Goal: Task Accomplishment & Management: Manage account settings

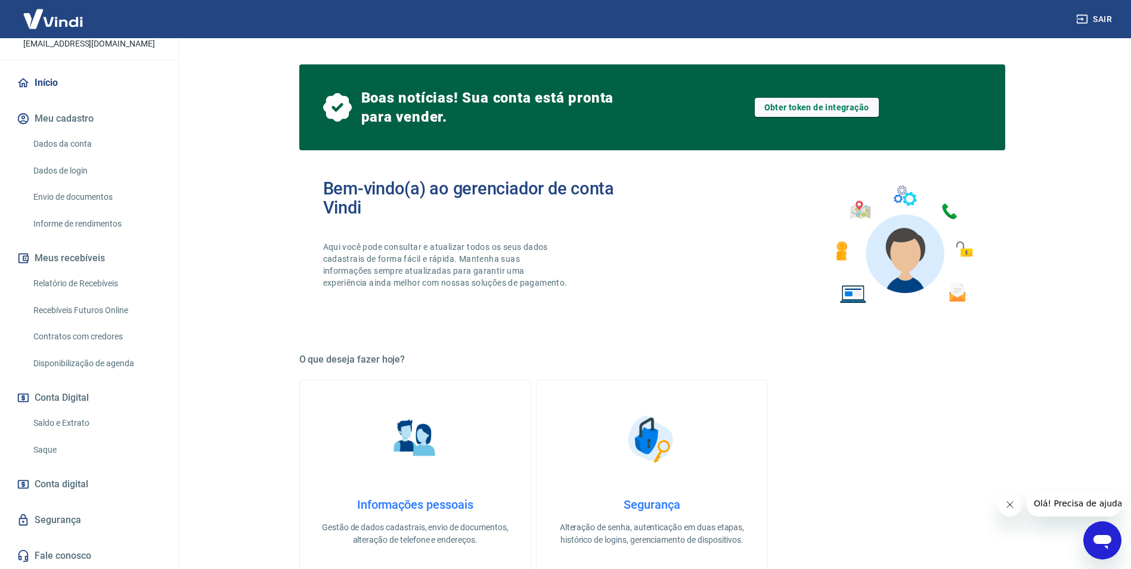
scroll to position [92, 0]
click at [38, 448] on link "Saque" at bounding box center [96, 449] width 135 height 24
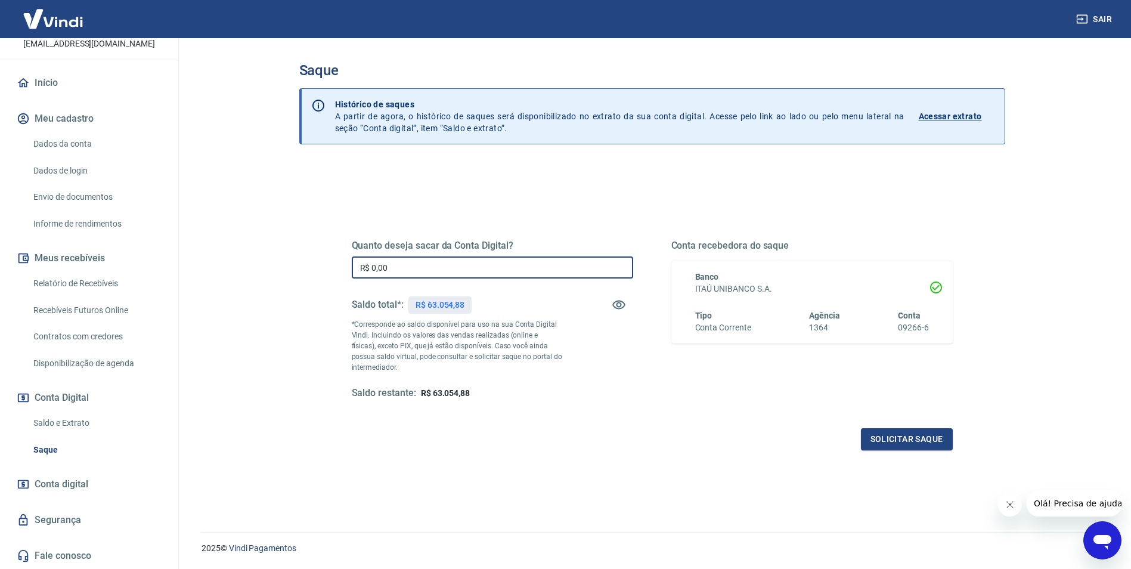
click at [406, 264] on input "R$ 0,00" at bounding box center [492, 267] width 281 height 22
type input "R$ 10.000,00"
click at [898, 442] on button "Solicitar saque" at bounding box center [907, 439] width 92 height 22
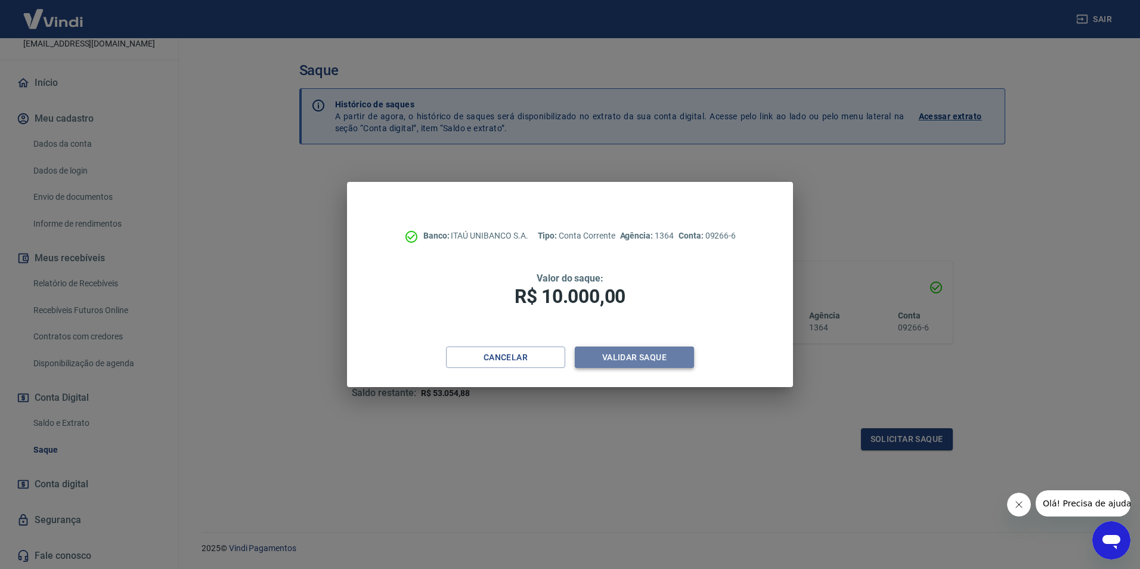
click at [608, 361] on button "Validar saque" at bounding box center [634, 357] width 119 height 22
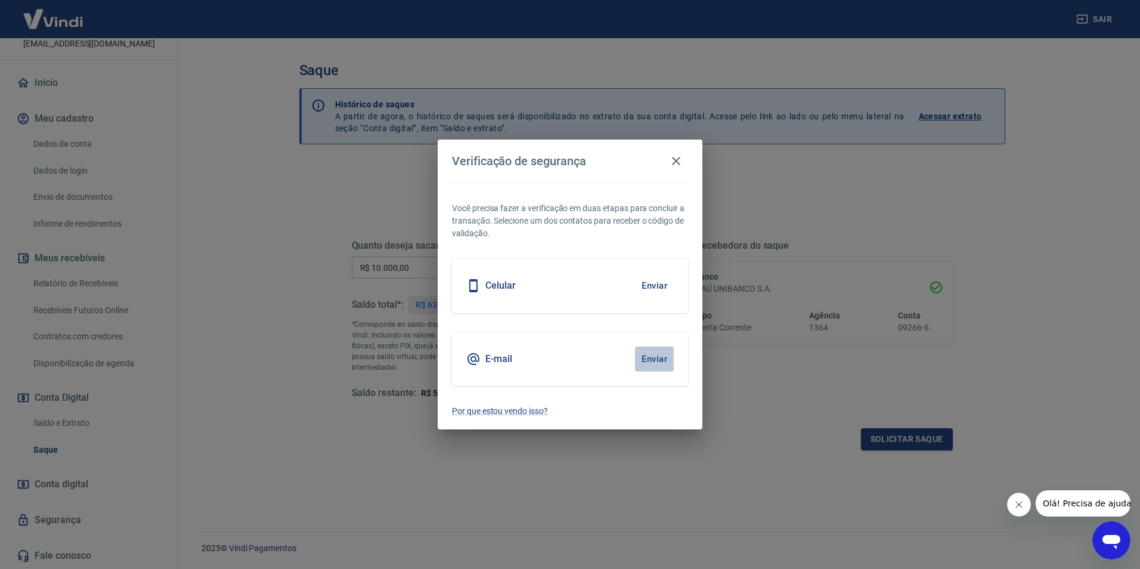
click at [644, 358] on button "Enviar" at bounding box center [654, 358] width 39 height 25
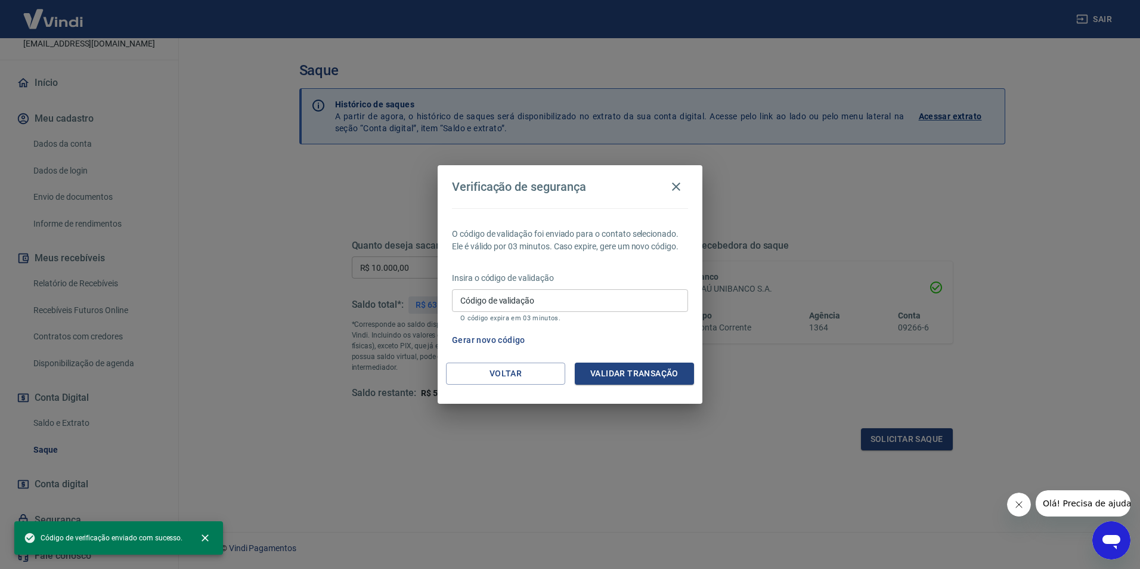
click at [542, 293] on input "Código de validação" at bounding box center [570, 300] width 236 height 22
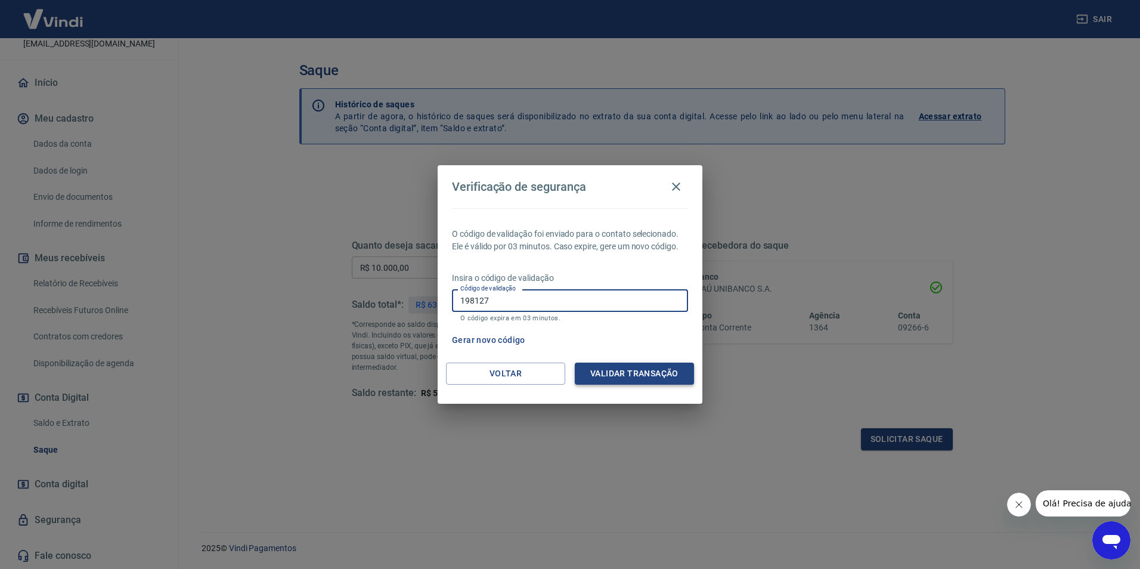
type input "198127"
click at [618, 370] on button "Validar transação" at bounding box center [634, 373] width 119 height 22
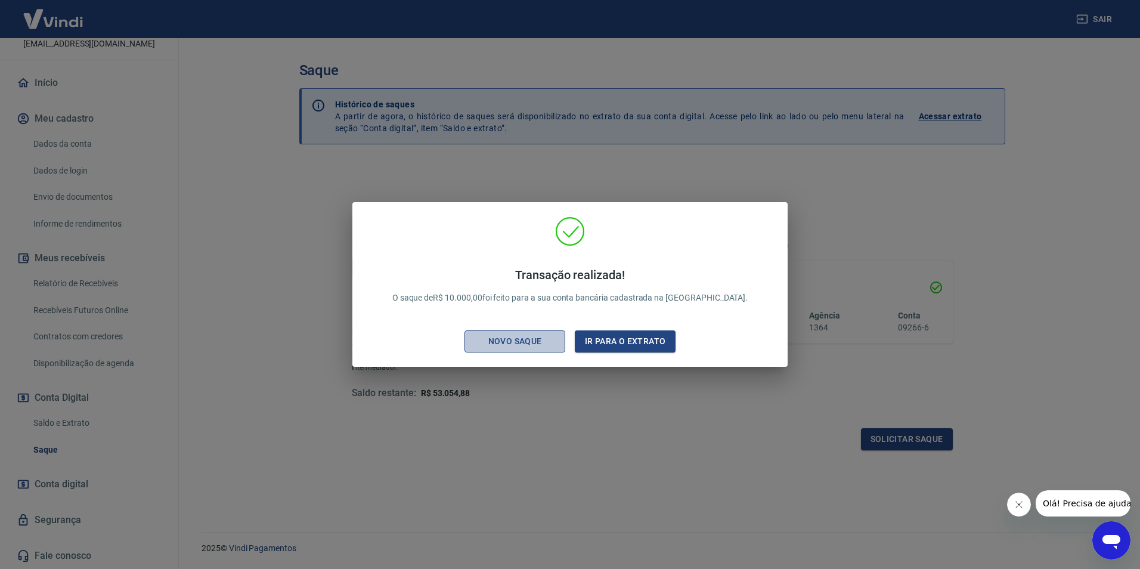
click at [534, 343] on div "Novo saque" at bounding box center [515, 341] width 82 height 15
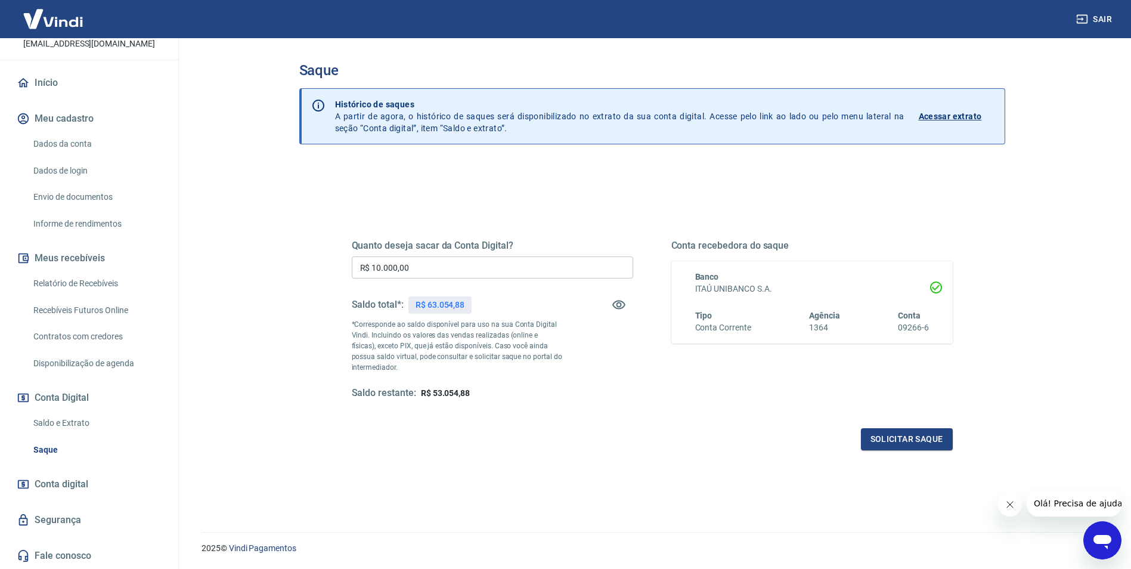
click at [46, 451] on link "Saque" at bounding box center [96, 449] width 135 height 24
click at [51, 424] on link "Saldo e Extrato" at bounding box center [96, 423] width 135 height 24
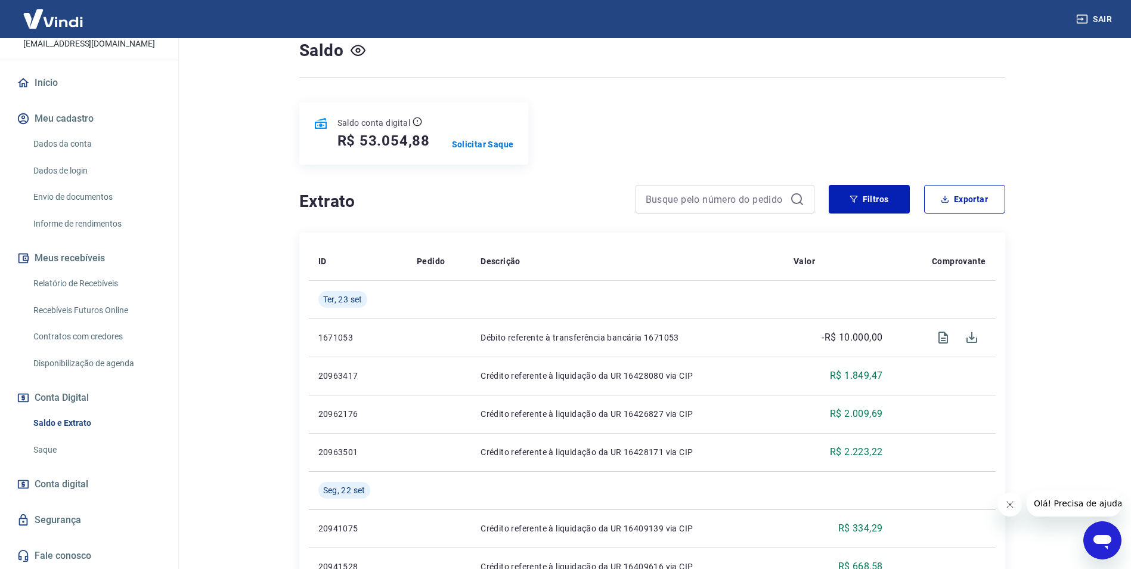
scroll to position [119, 0]
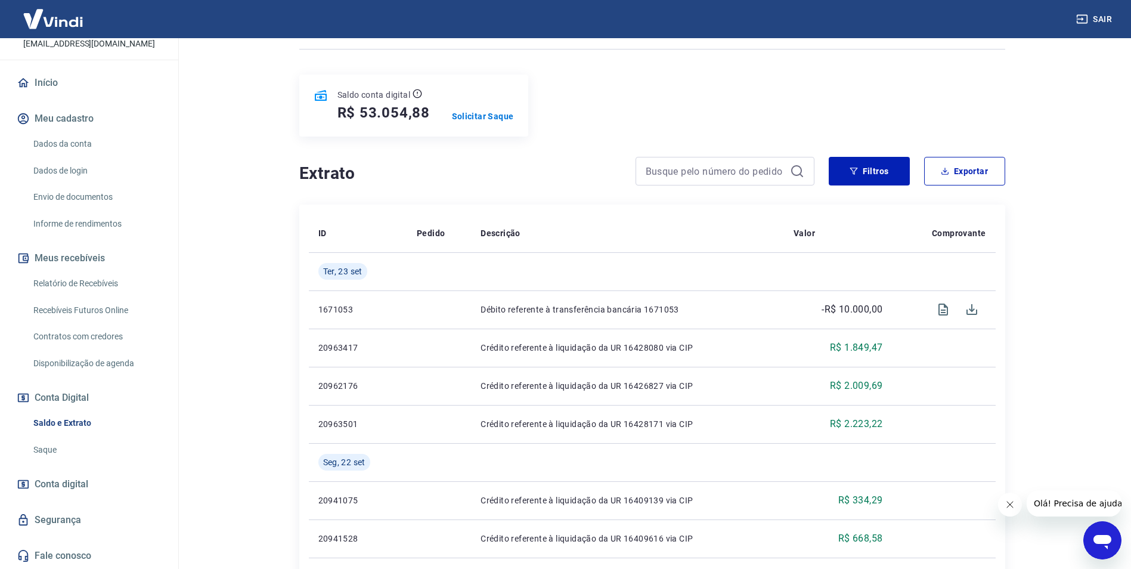
click at [43, 443] on link "Saque" at bounding box center [96, 449] width 135 height 24
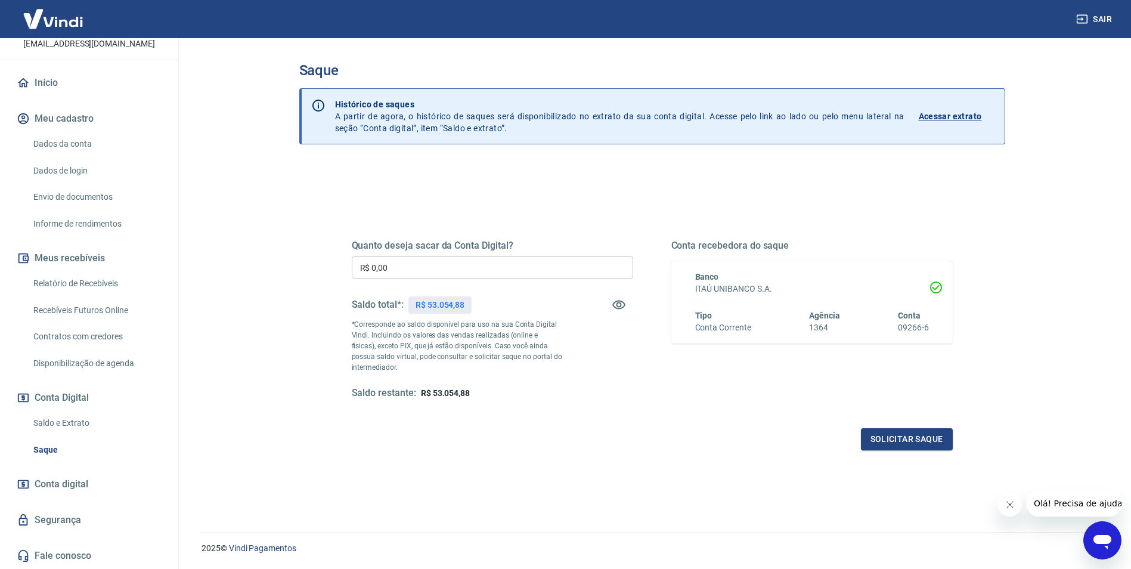
click at [402, 266] on input "R$ 0,00" at bounding box center [492, 267] width 281 height 22
type input "R$ 10.000,00"
click at [906, 437] on button "Solicitar saque" at bounding box center [907, 439] width 92 height 22
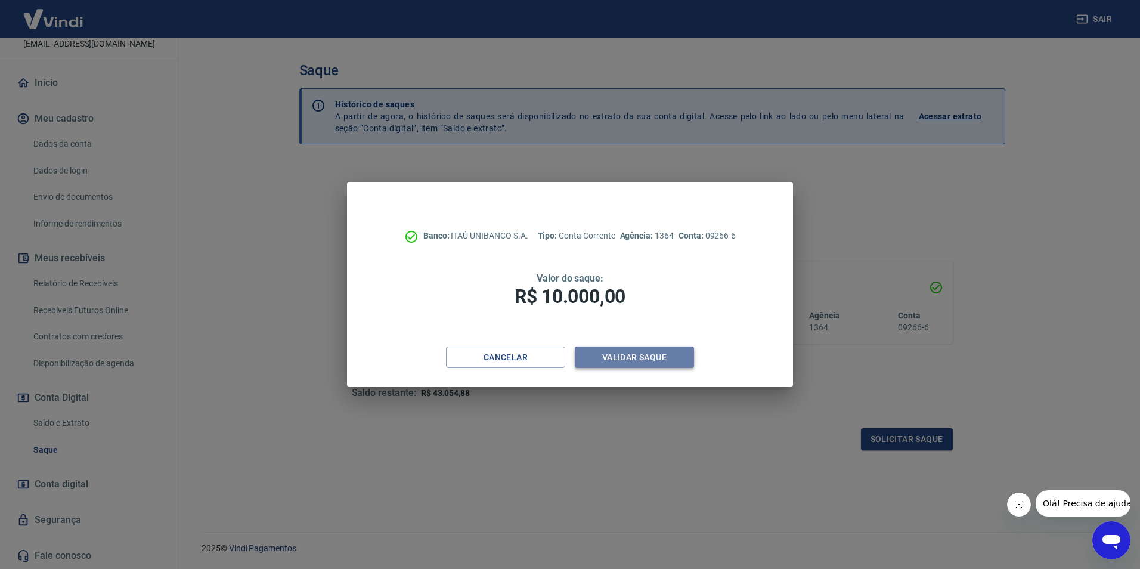
click at [634, 358] on button "Validar saque" at bounding box center [634, 357] width 119 height 22
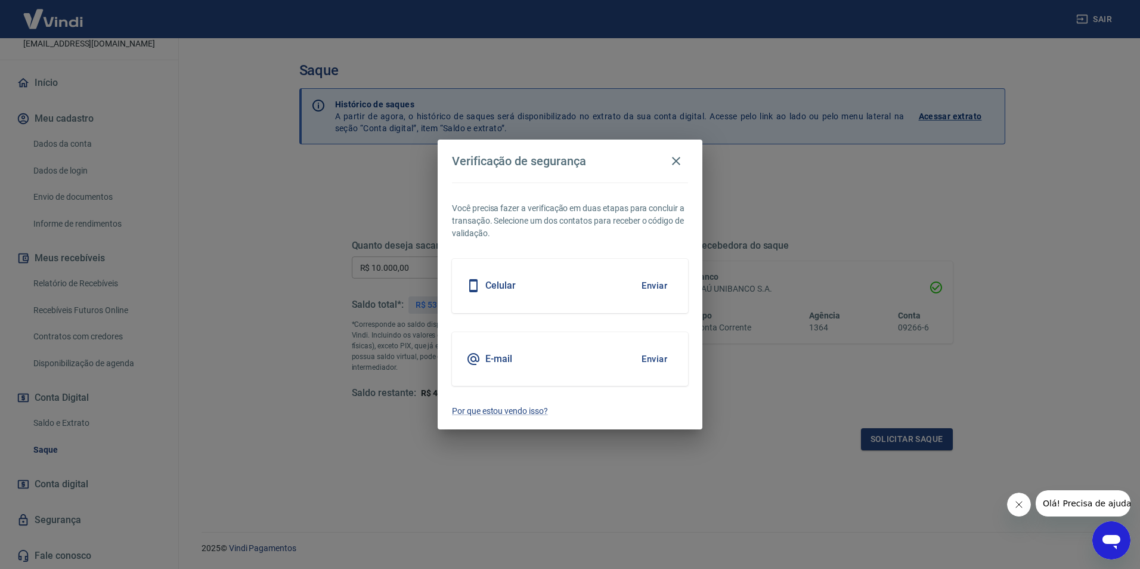
click at [555, 350] on div "E-mail Enviar" at bounding box center [570, 359] width 236 height 54
click at [645, 356] on button "Enviar" at bounding box center [654, 358] width 39 height 25
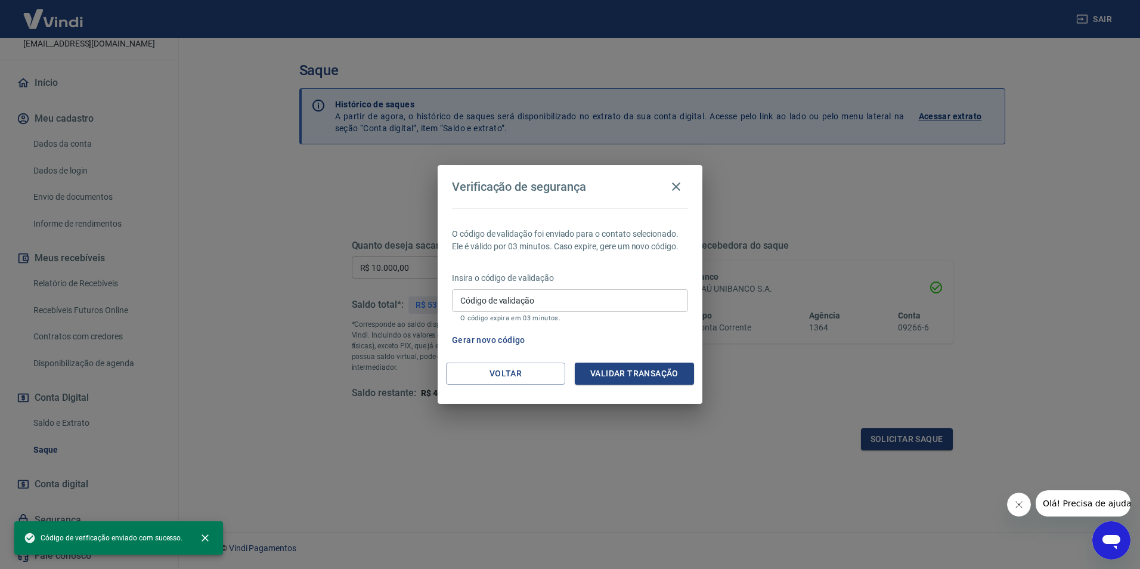
click at [567, 311] on input "Código de validação" at bounding box center [570, 300] width 236 height 22
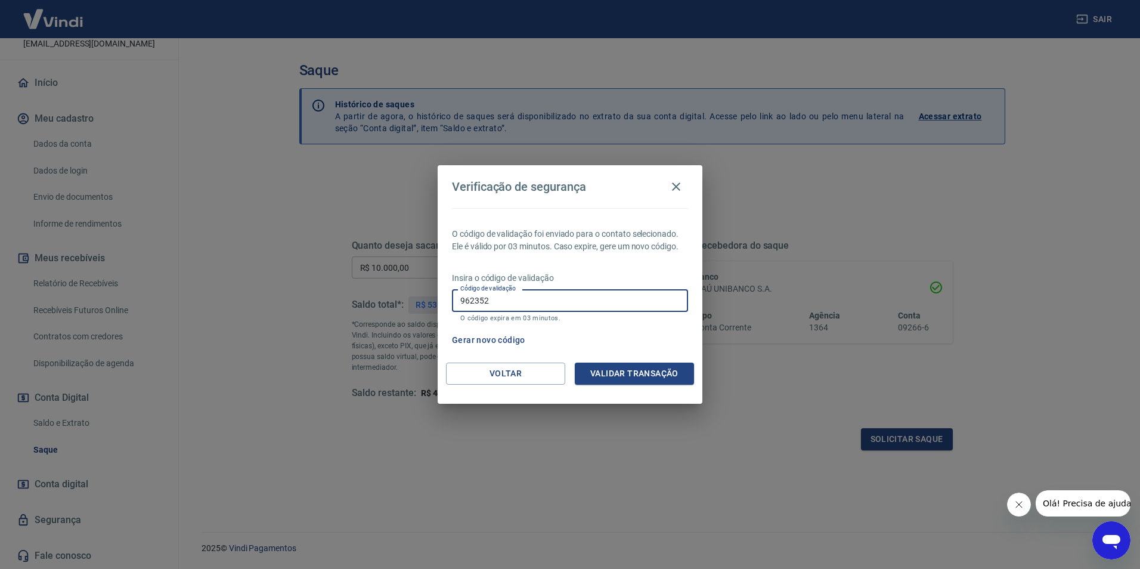
type input "962352"
click at [621, 375] on button "Validar transação" at bounding box center [634, 373] width 119 height 22
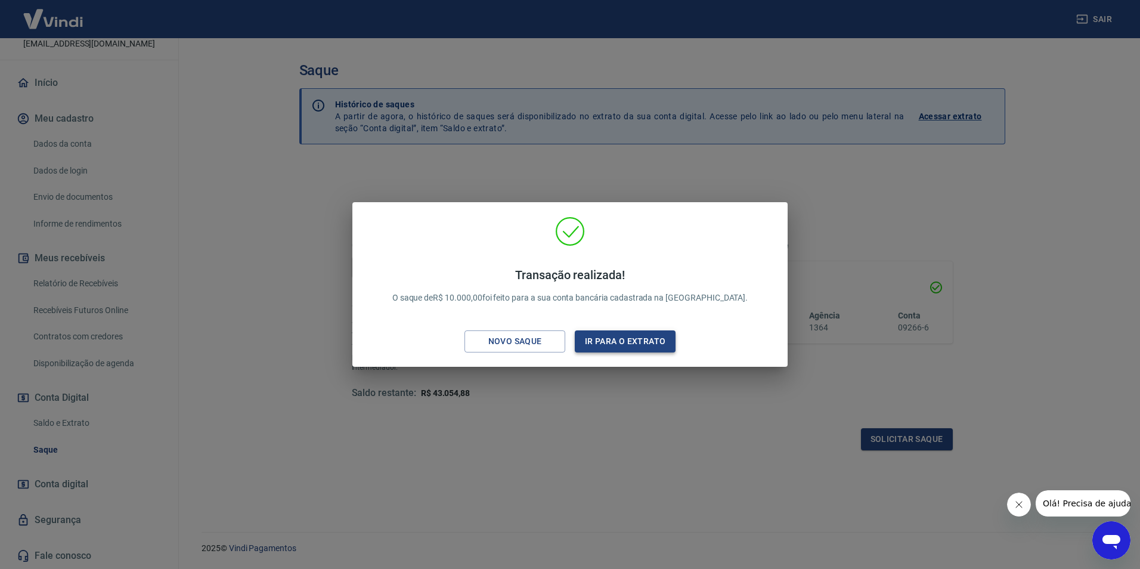
click at [585, 340] on button "Ir para o extrato" at bounding box center [625, 341] width 101 height 22
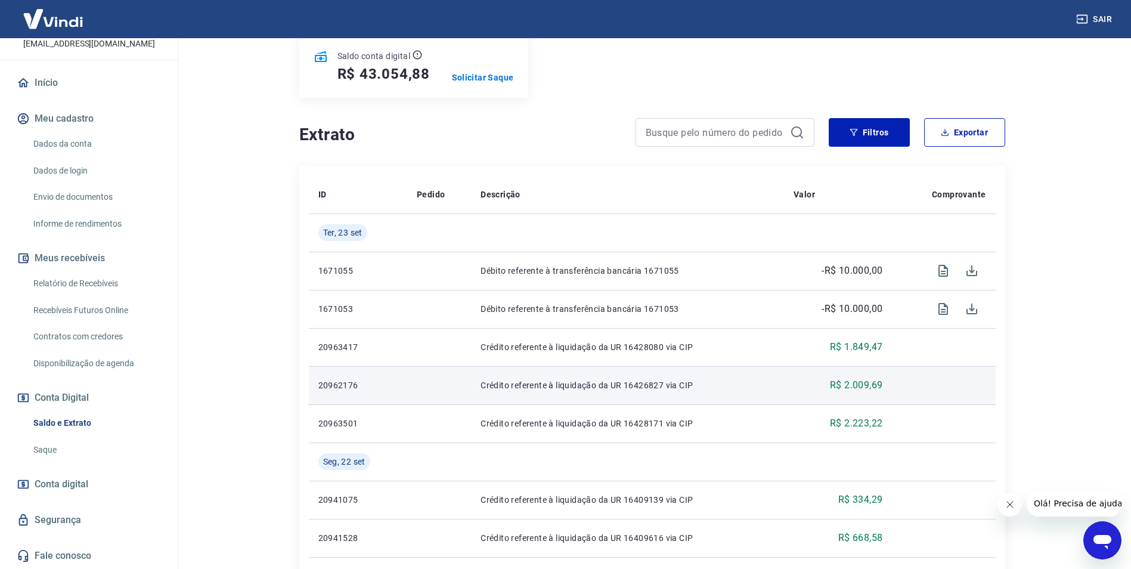
scroll to position [179, 0]
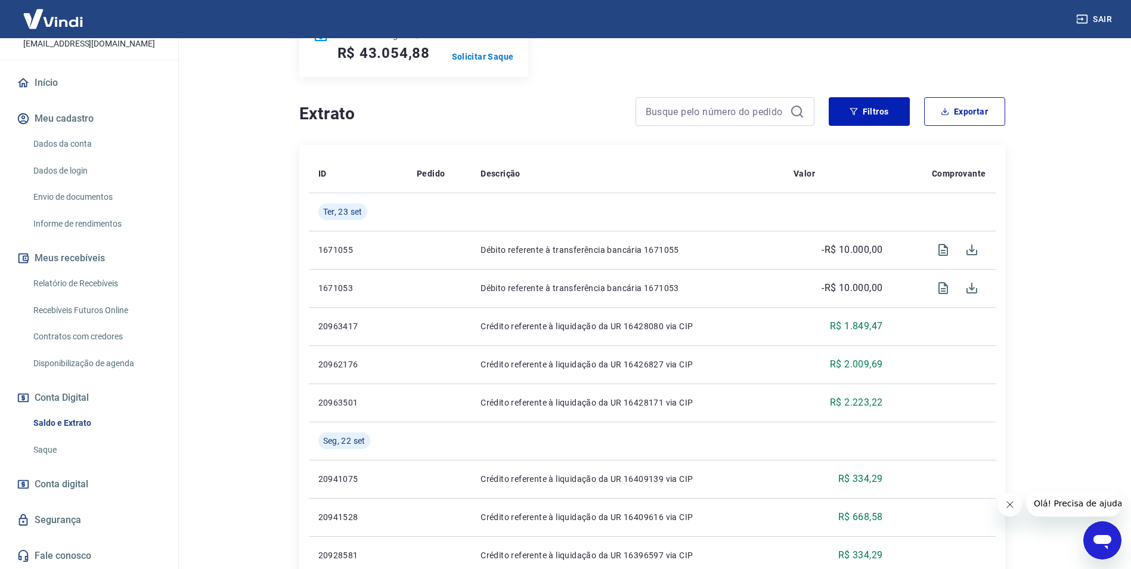
click at [62, 444] on link "Saque" at bounding box center [96, 449] width 135 height 24
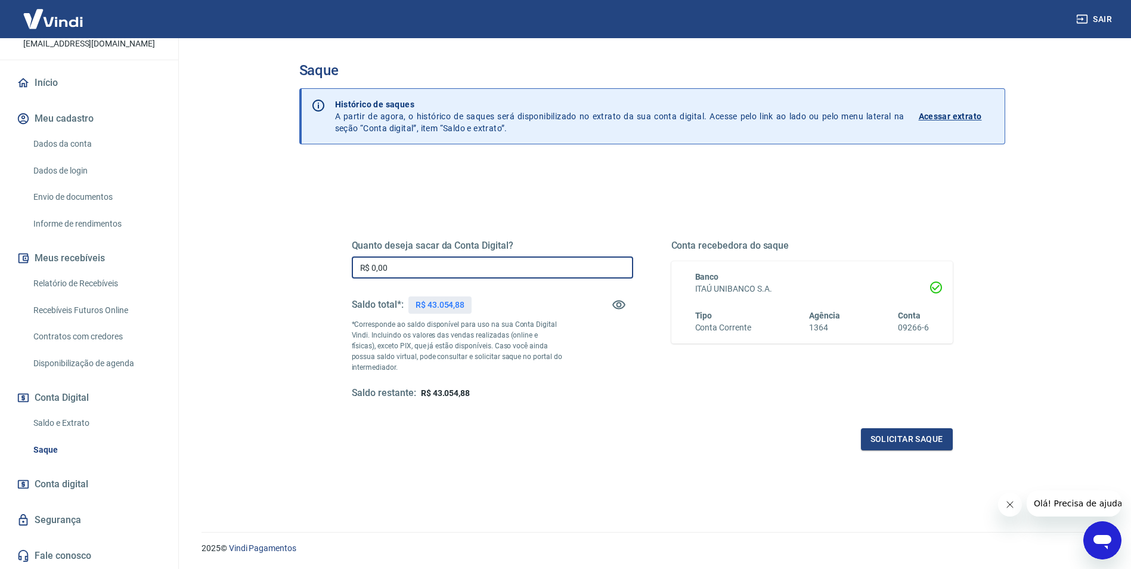
click at [465, 265] on input "R$ 0,00" at bounding box center [492, 267] width 281 height 22
type input "R$ 20.000,00"
click at [899, 437] on button "Solicitar saque" at bounding box center [907, 439] width 92 height 22
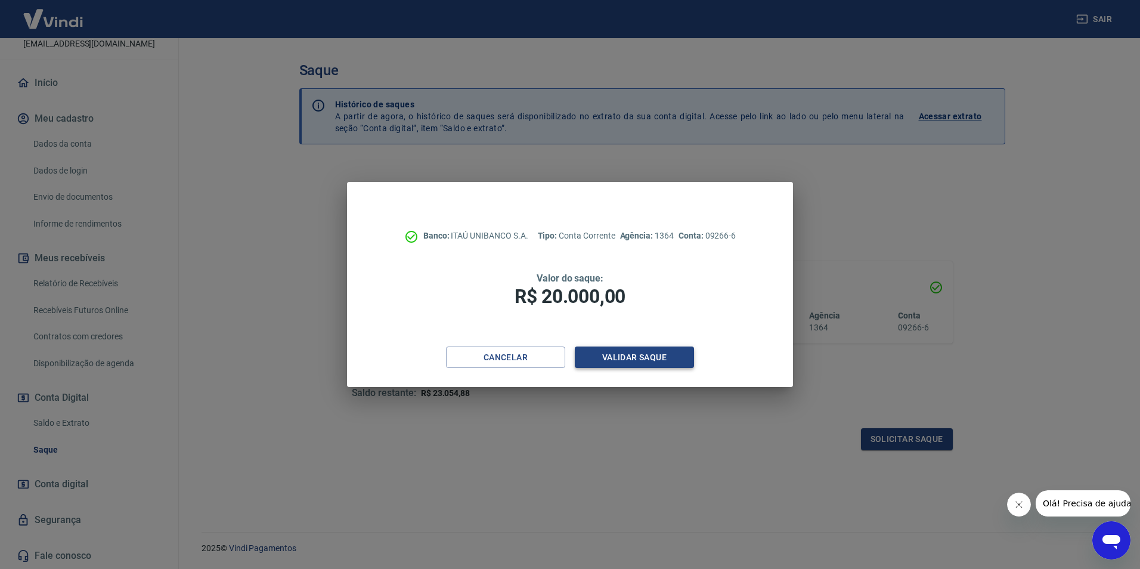
click at [613, 358] on button "Validar saque" at bounding box center [634, 357] width 119 height 22
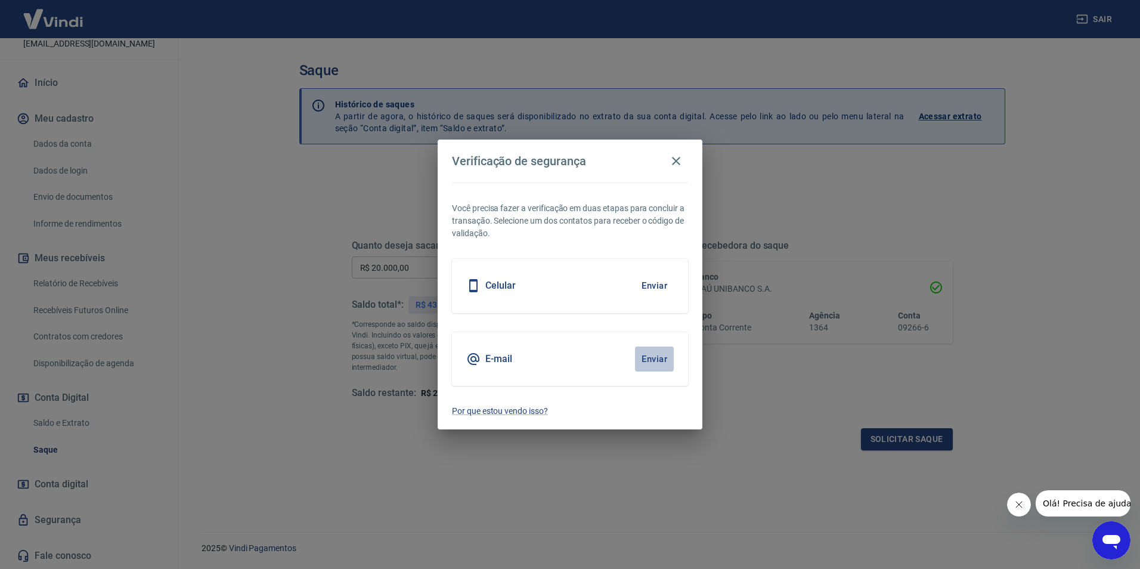
click at [644, 358] on button "Enviar" at bounding box center [654, 358] width 39 height 25
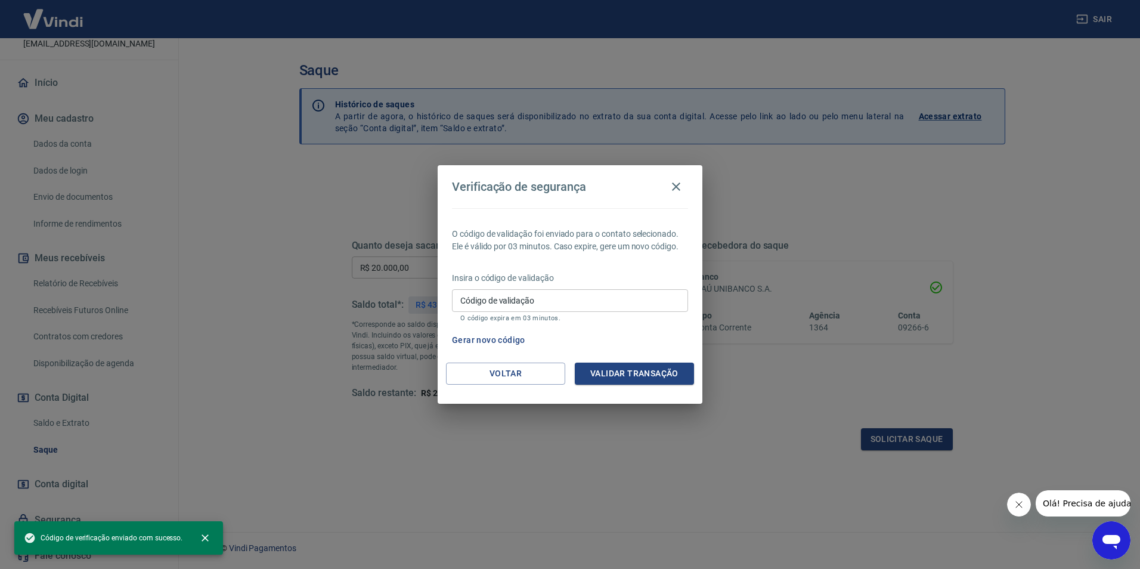
click at [530, 299] on input "Código de validação" at bounding box center [570, 300] width 236 height 22
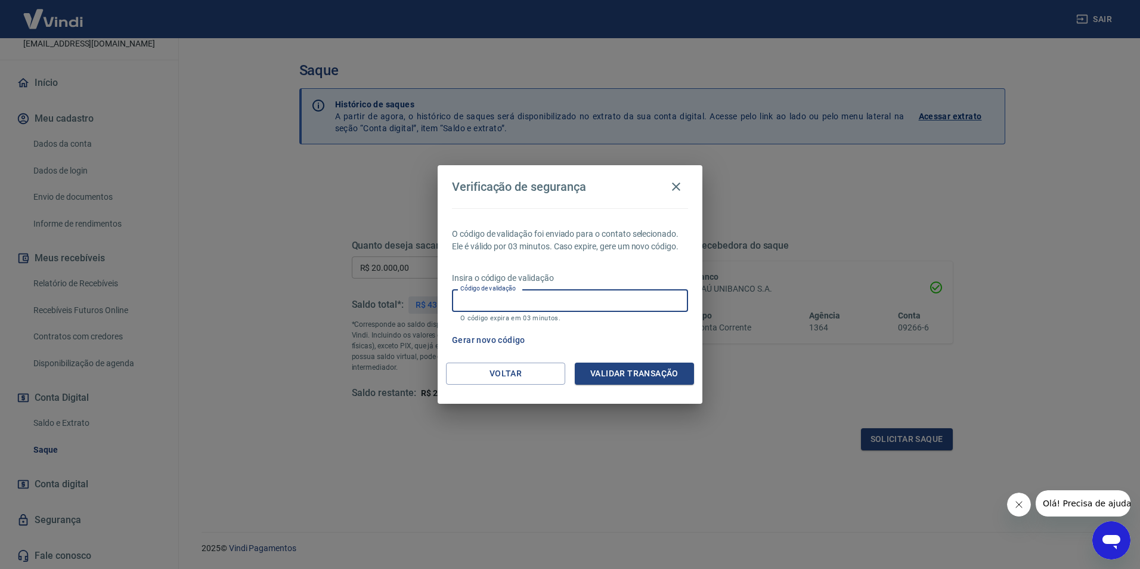
click at [514, 302] on input "Código de validação" at bounding box center [570, 300] width 236 height 22
type input "705052"
click at [625, 371] on button "Validar transação" at bounding box center [634, 373] width 119 height 22
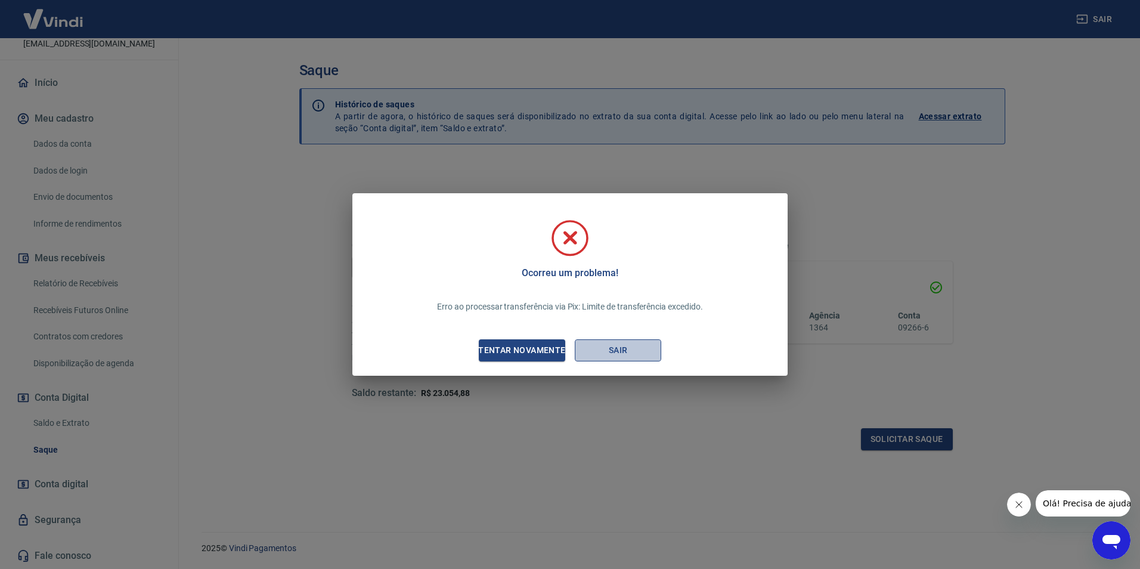
click at [593, 352] on button "Sair" at bounding box center [618, 350] width 86 height 22
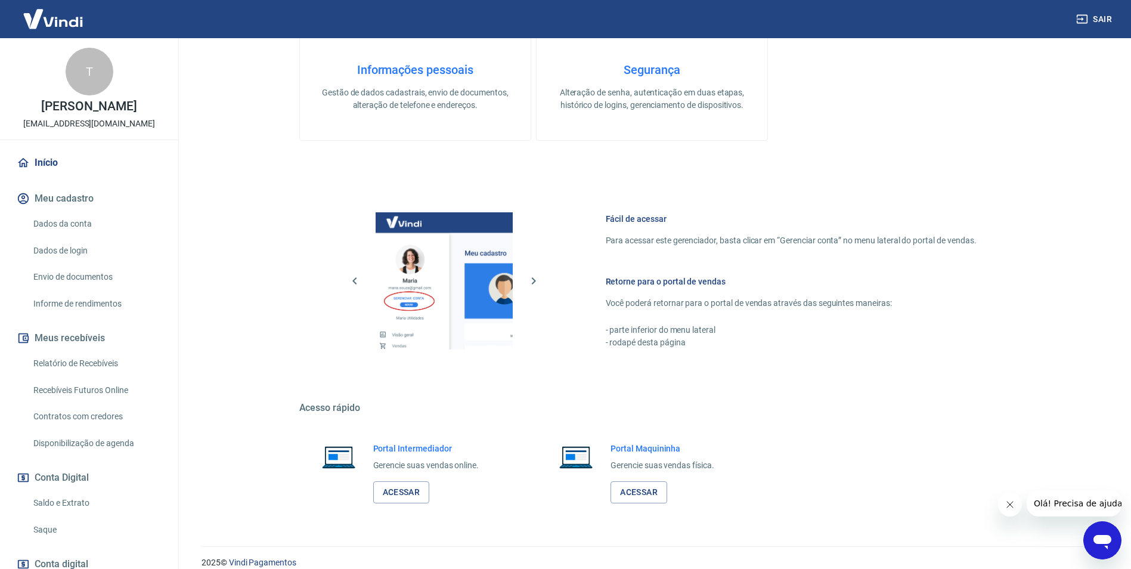
scroll to position [449, 0]
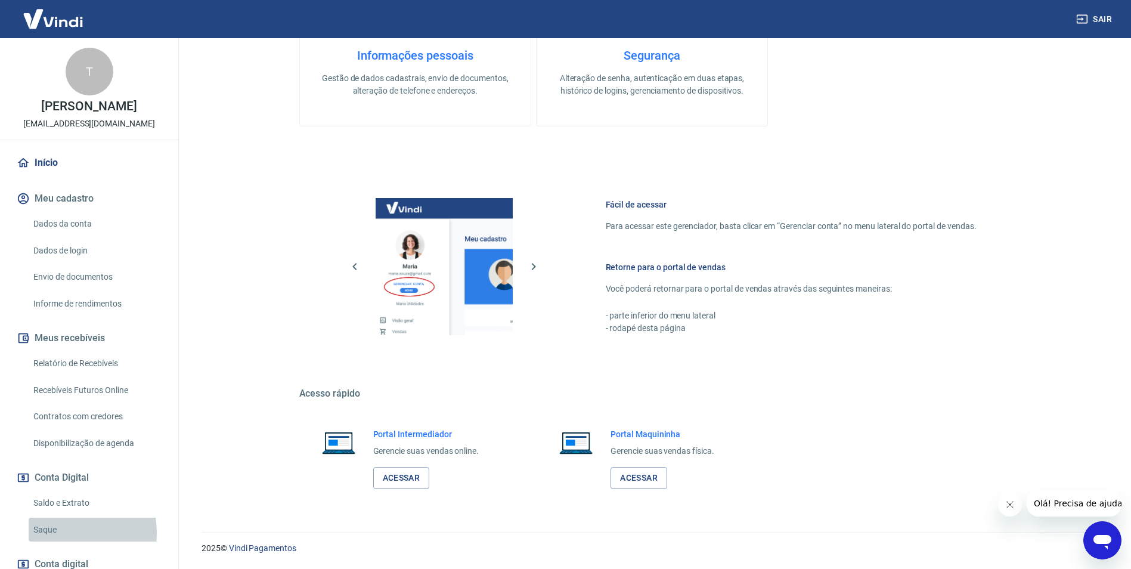
click at [61, 542] on link "Saque" at bounding box center [96, 529] width 135 height 24
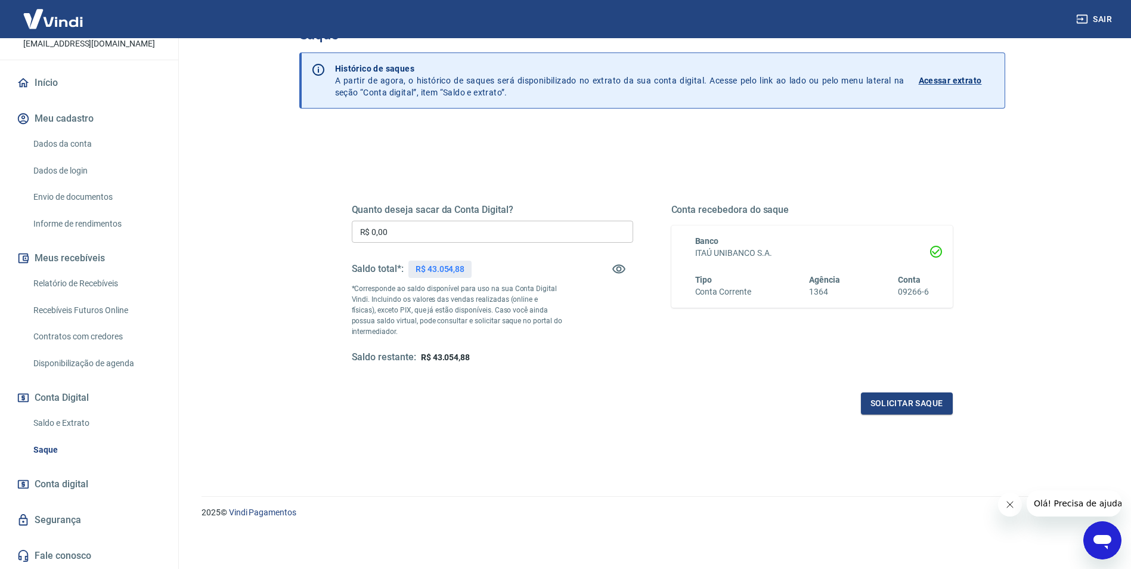
scroll to position [92, 0]
click at [85, 287] on link "Relatório de Recebíveis" at bounding box center [96, 283] width 135 height 24
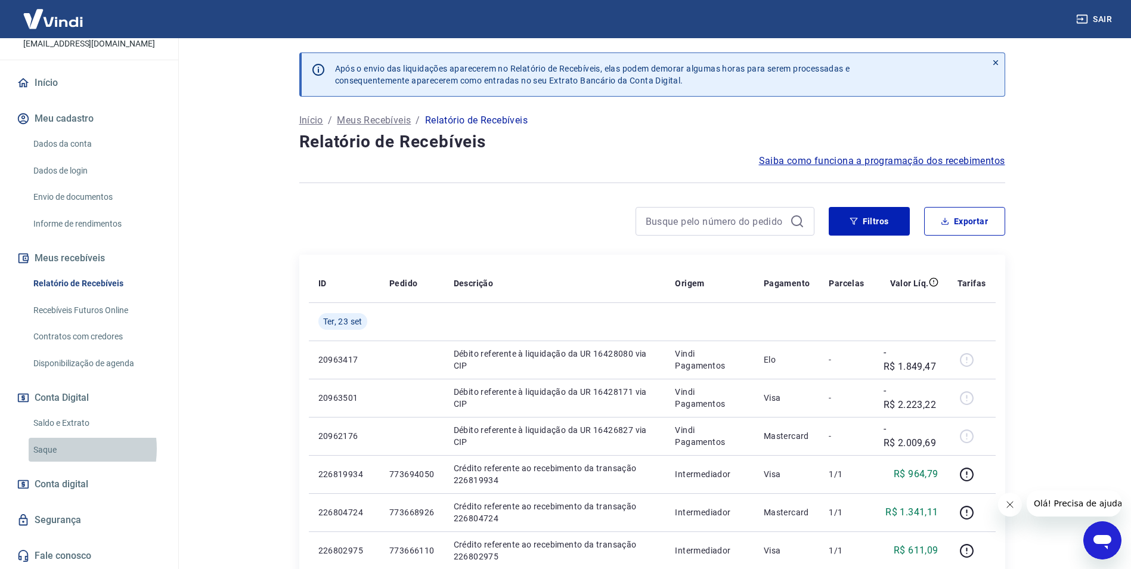
click at [55, 448] on link "Saque" at bounding box center [96, 449] width 135 height 24
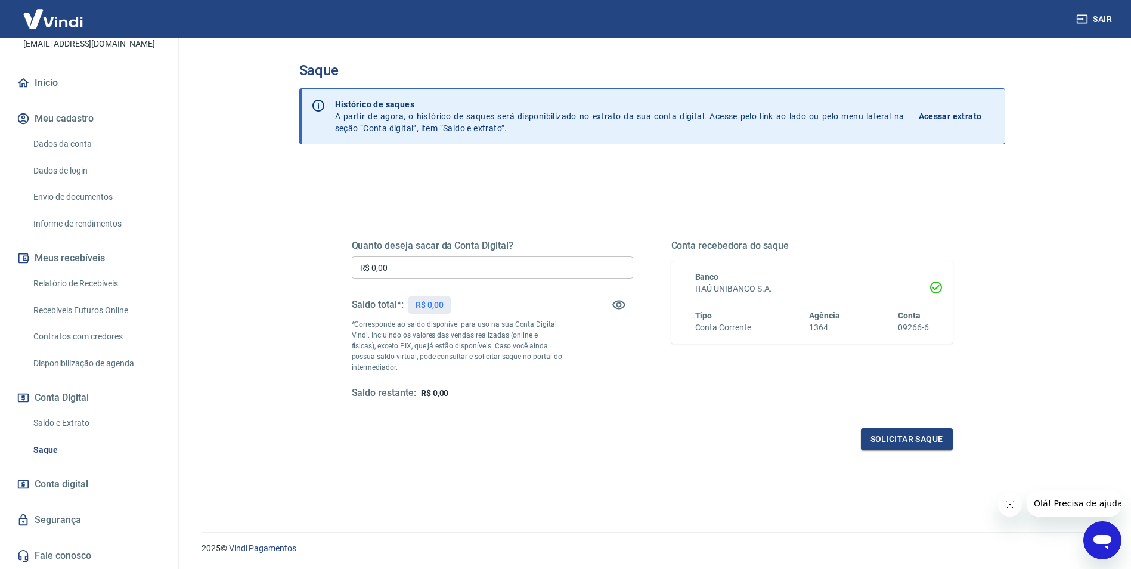
click at [429, 270] on input "R$ 0,00" at bounding box center [492, 267] width 281 height 22
type input "R$ 10.000,00"
click at [889, 438] on button "Solicitar saque" at bounding box center [907, 439] width 92 height 22
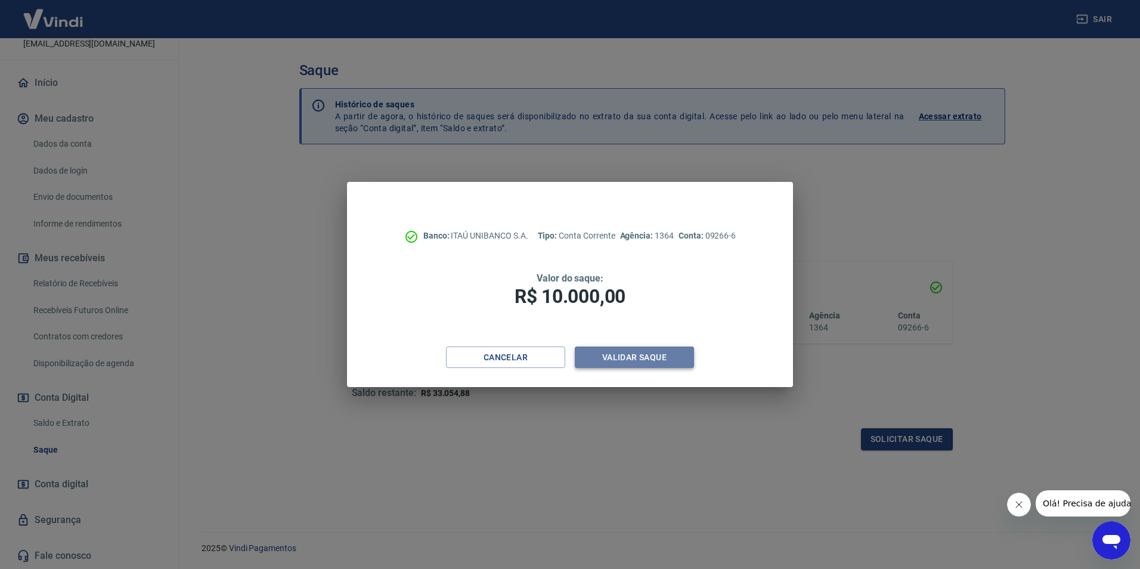
click at [622, 356] on button "Validar saque" at bounding box center [634, 357] width 119 height 22
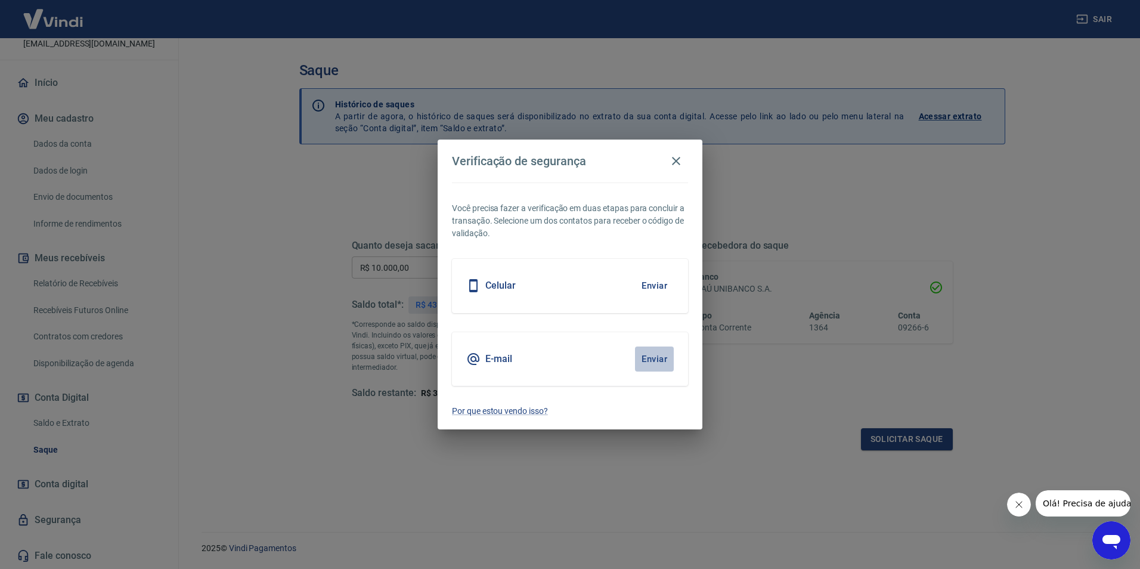
click at [661, 360] on button "Enviar" at bounding box center [654, 358] width 39 height 25
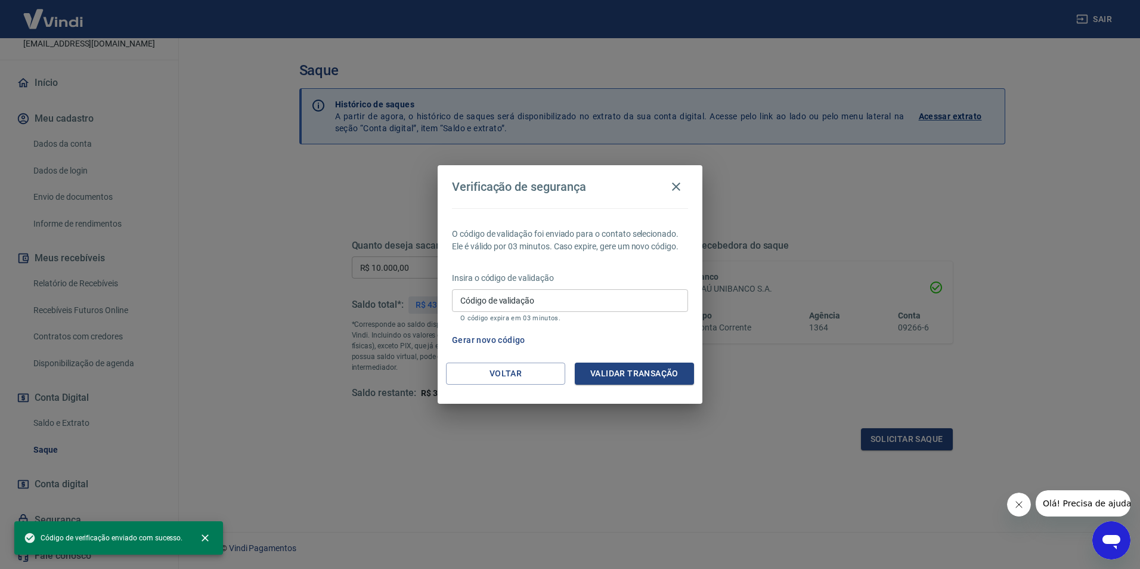
click at [543, 303] on input "Código de validação" at bounding box center [570, 300] width 236 height 22
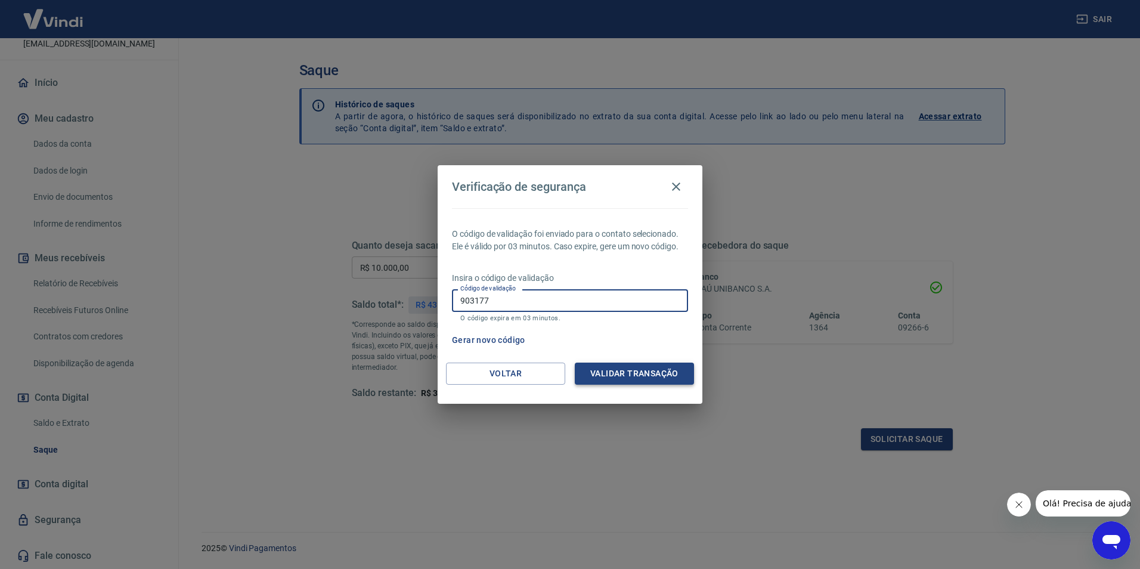
type input "903177"
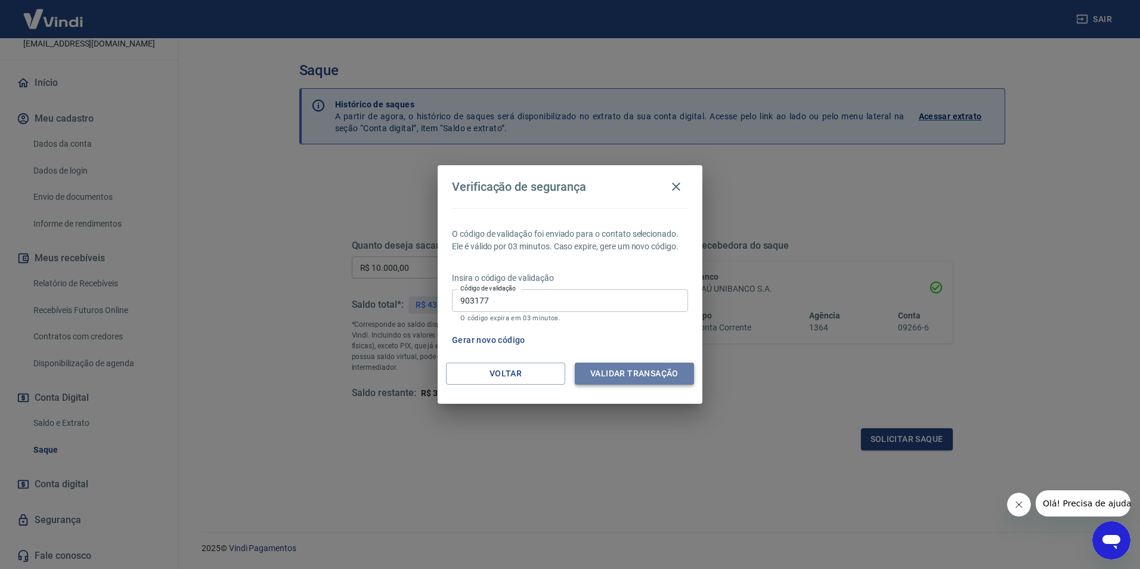
click at [620, 370] on button "Validar transação" at bounding box center [634, 373] width 119 height 22
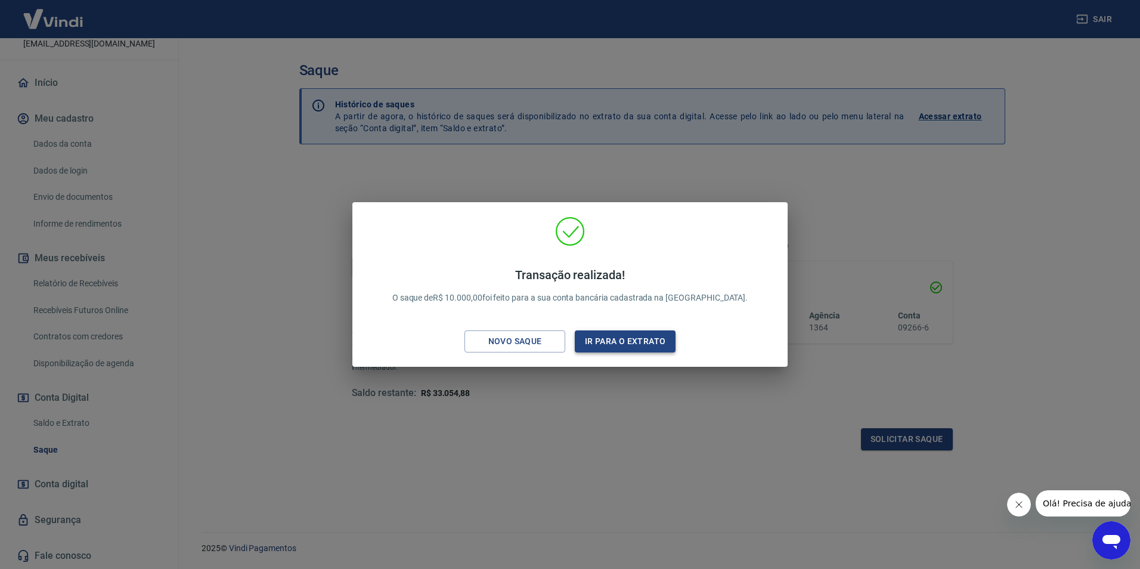
click at [615, 347] on button "Ir para o extrato" at bounding box center [625, 341] width 101 height 22
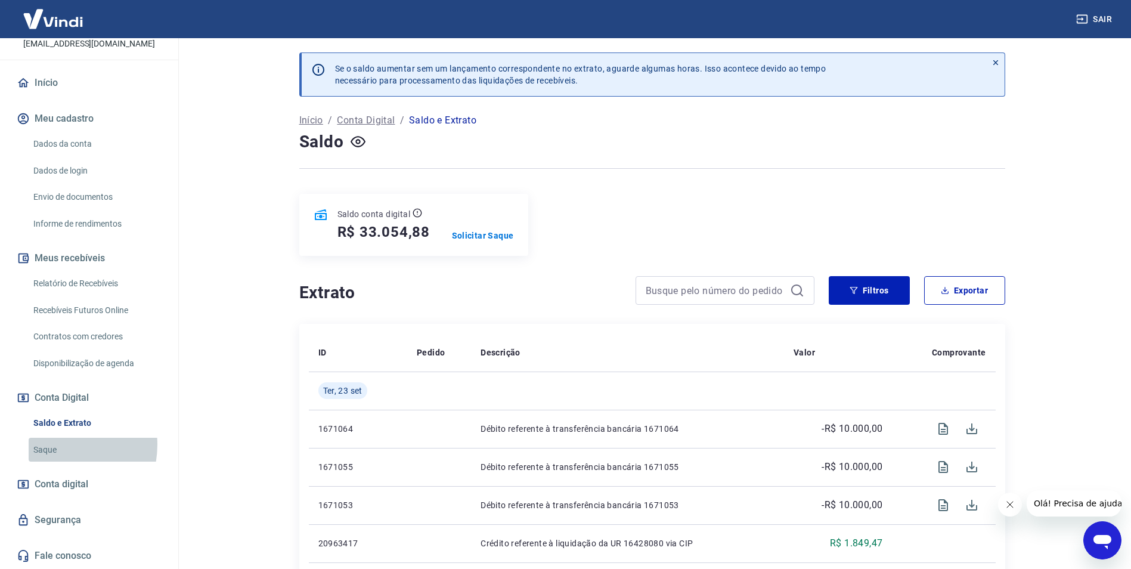
click at [55, 444] on link "Saque" at bounding box center [96, 449] width 135 height 24
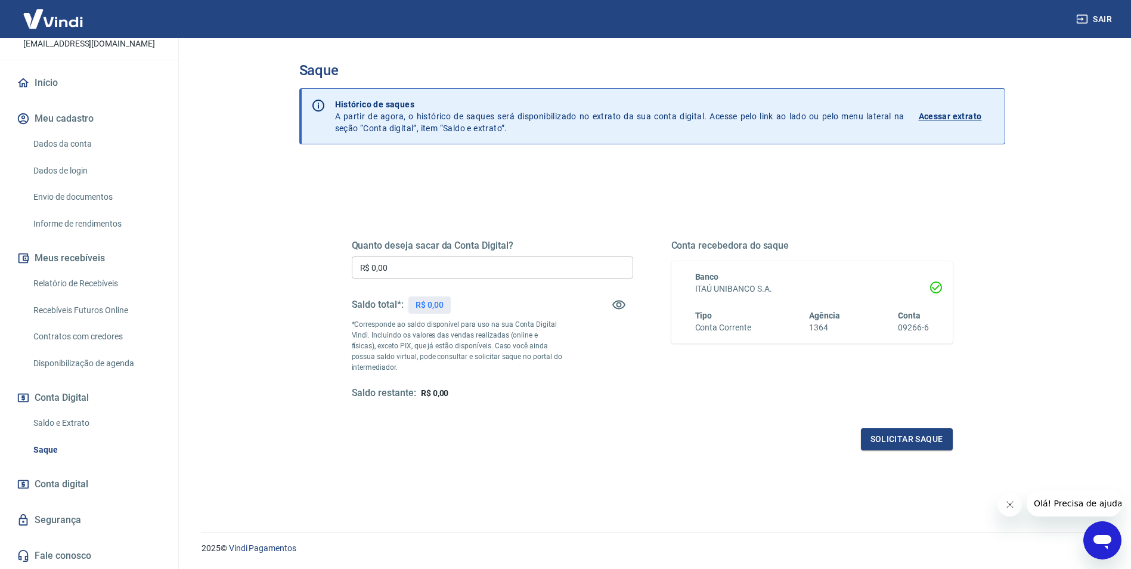
click at [443, 268] on input "R$ 0,00" at bounding box center [492, 267] width 281 height 22
type input "R$ 10.000,00"
click at [900, 440] on button "Solicitar saque" at bounding box center [907, 439] width 92 height 22
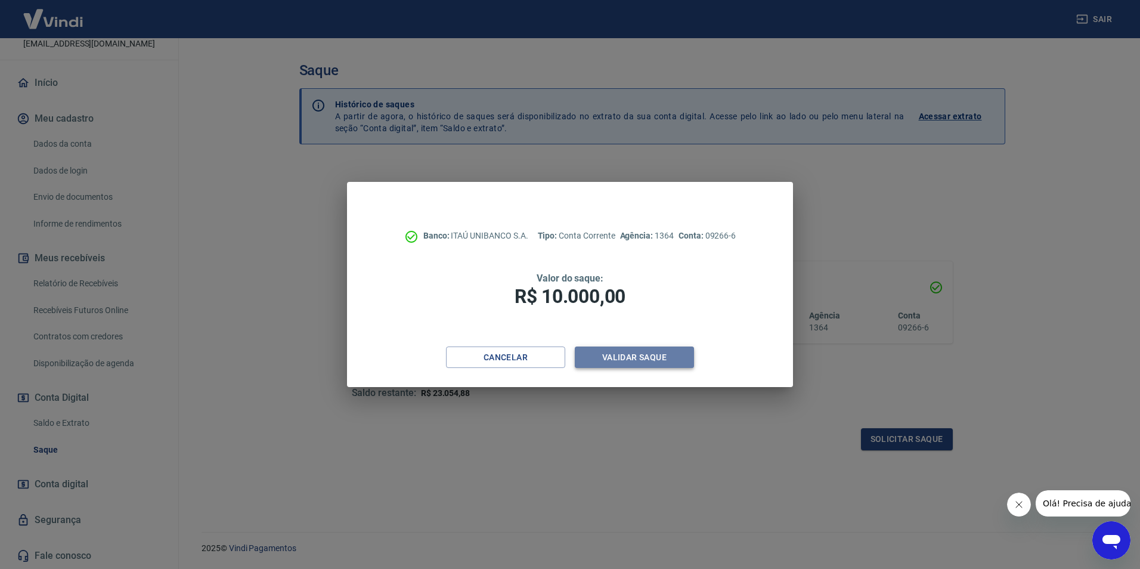
click at [616, 356] on button "Validar saque" at bounding box center [634, 357] width 119 height 22
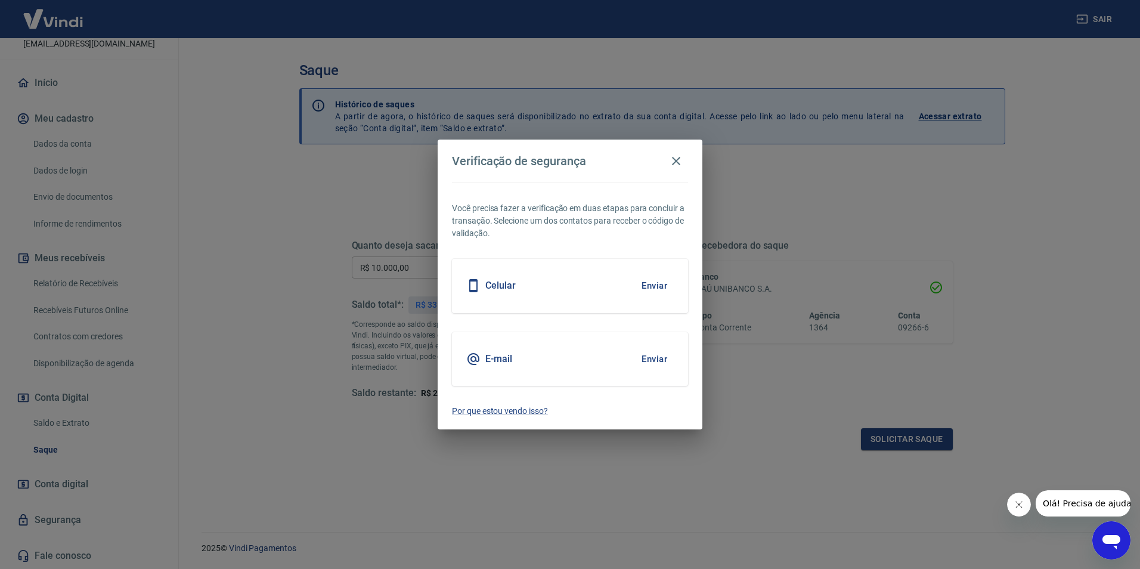
click at [514, 359] on div "E-mail Enviar" at bounding box center [570, 359] width 236 height 54
click at [643, 356] on button "Enviar" at bounding box center [654, 358] width 39 height 25
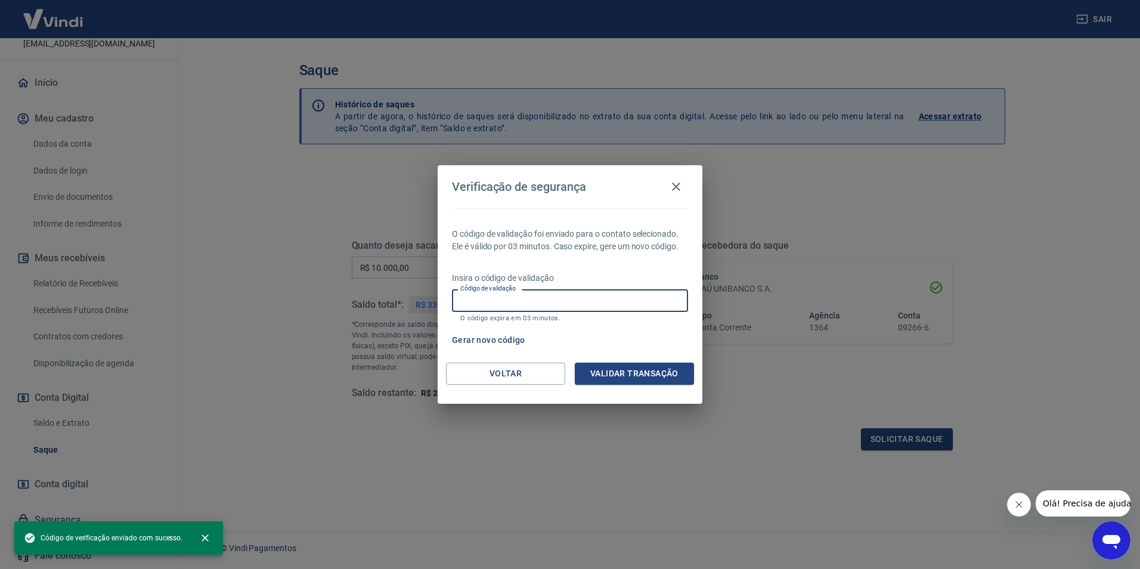
click at [552, 300] on input "Código de validação" at bounding box center [570, 300] width 236 height 22
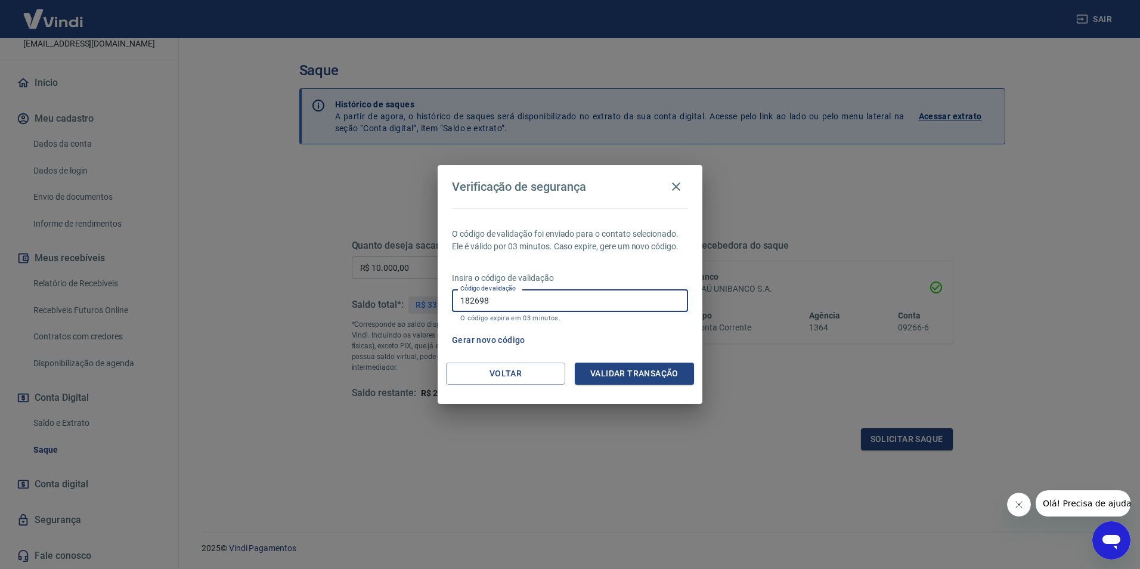
type input "182698"
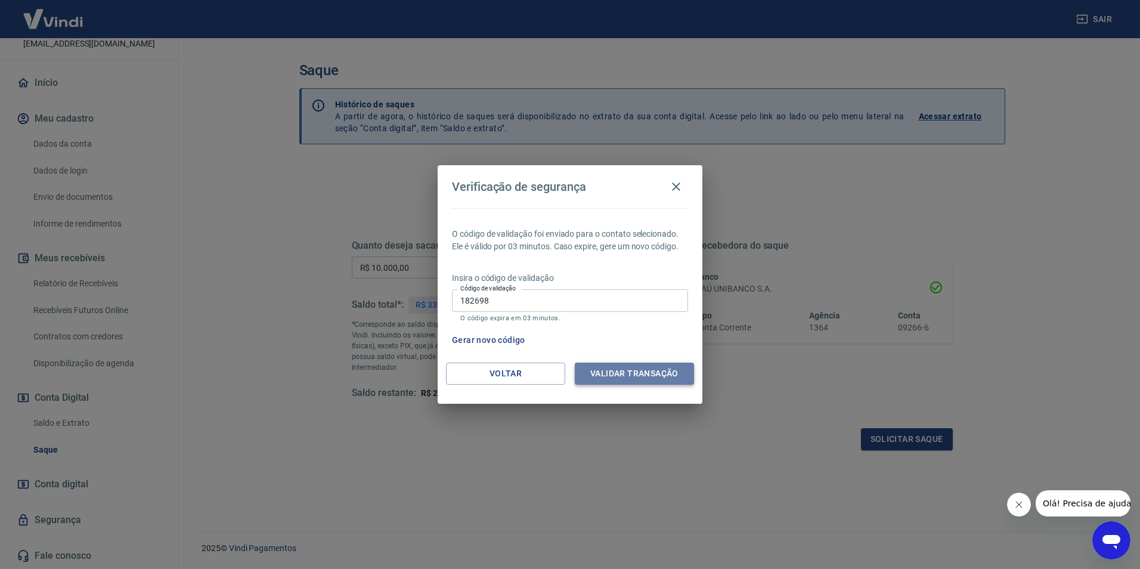
click at [609, 378] on button "Validar transação" at bounding box center [634, 373] width 119 height 22
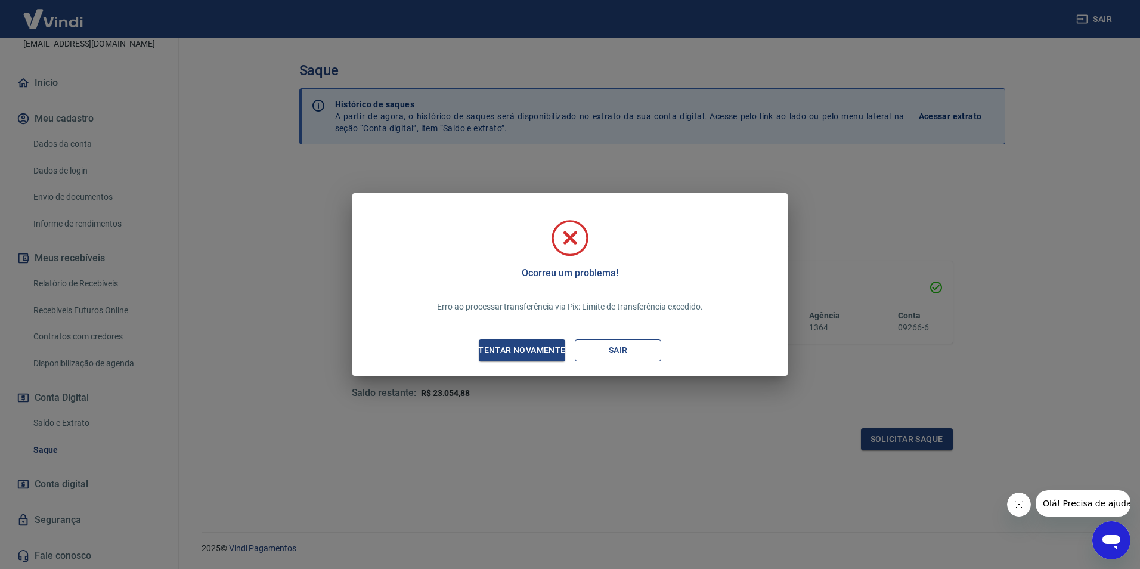
click at [606, 353] on button "Sair" at bounding box center [618, 350] width 86 height 22
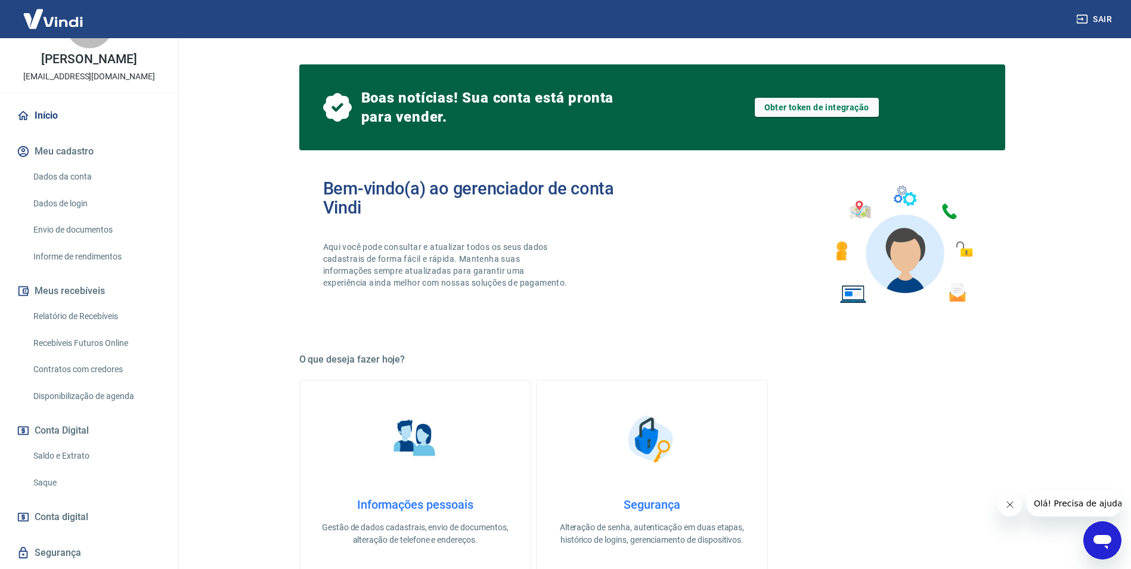
scroll to position [92, 0]
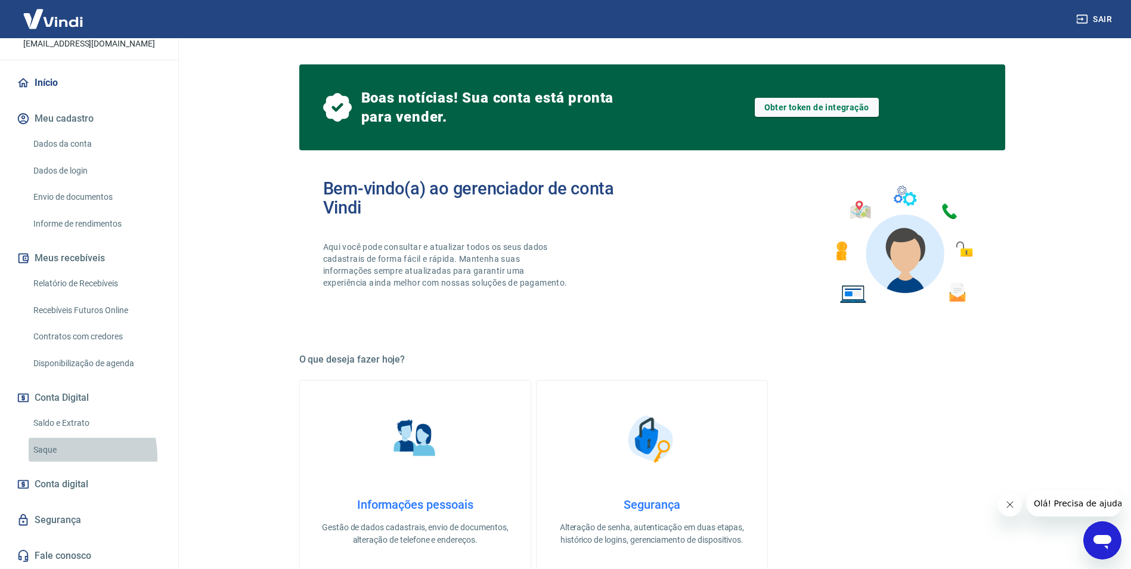
click at [56, 456] on link "Saque" at bounding box center [96, 449] width 135 height 24
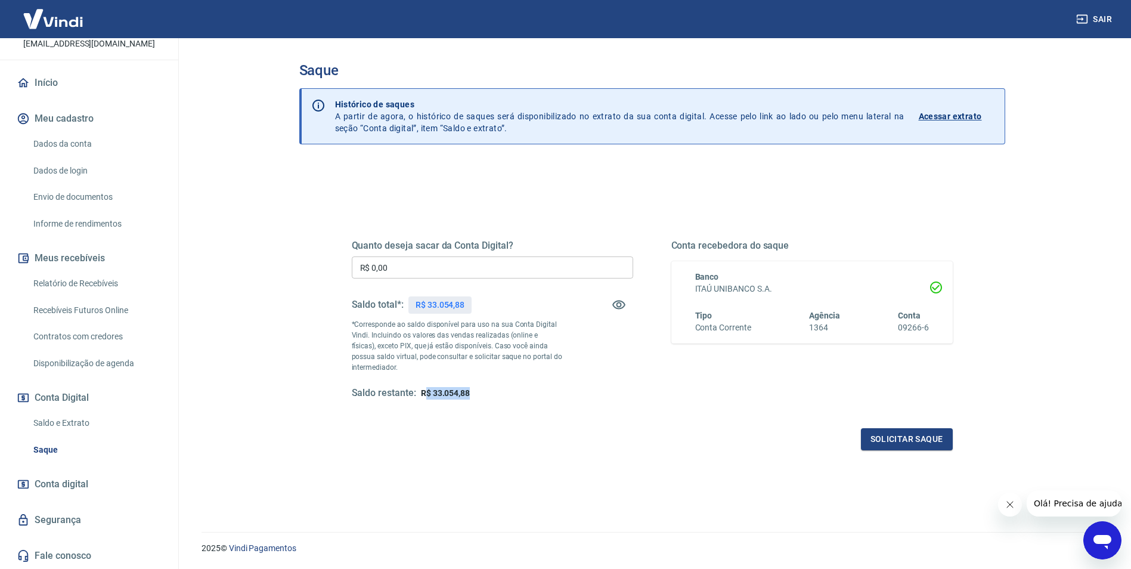
drag, startPoint x: 426, startPoint y: 395, endPoint x: 476, endPoint y: 390, distance: 49.7
click at [476, 390] on div "Saldo restante: R$ 33.054,88" at bounding box center [492, 393] width 281 height 13
drag, startPoint x: 476, startPoint y: 390, endPoint x: 466, endPoint y: 409, distance: 21.3
click at [466, 408] on div "Quanto deseja sacar da Conta Digital? R$ 0,00 ​ Saldo total*: R$ 33.054,88 *Cor…" at bounding box center [652, 330] width 601 height 239
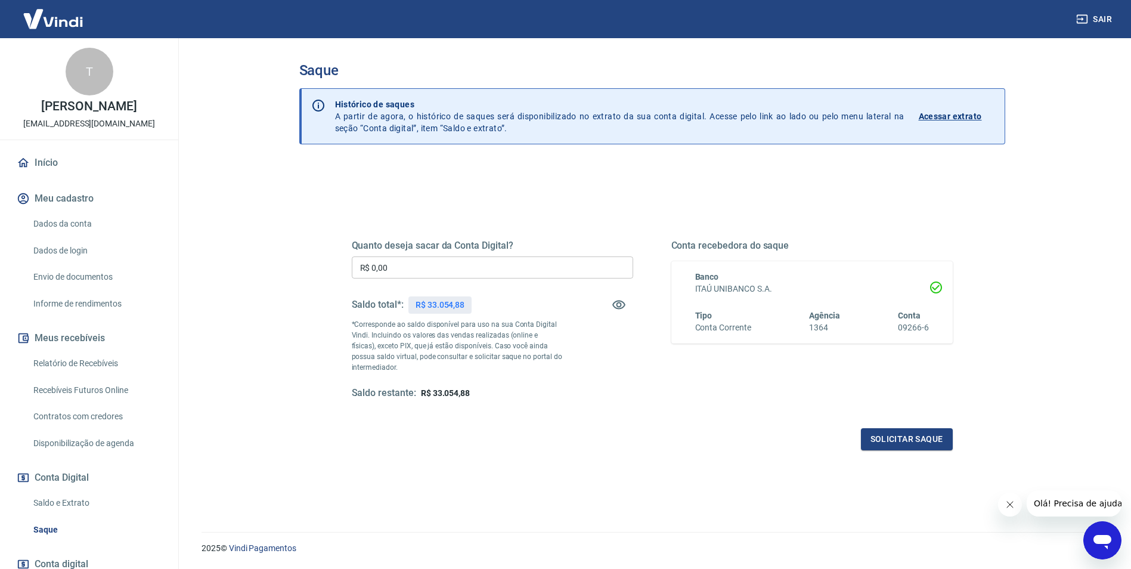
click at [72, 171] on link "Início" at bounding box center [89, 163] width 150 height 26
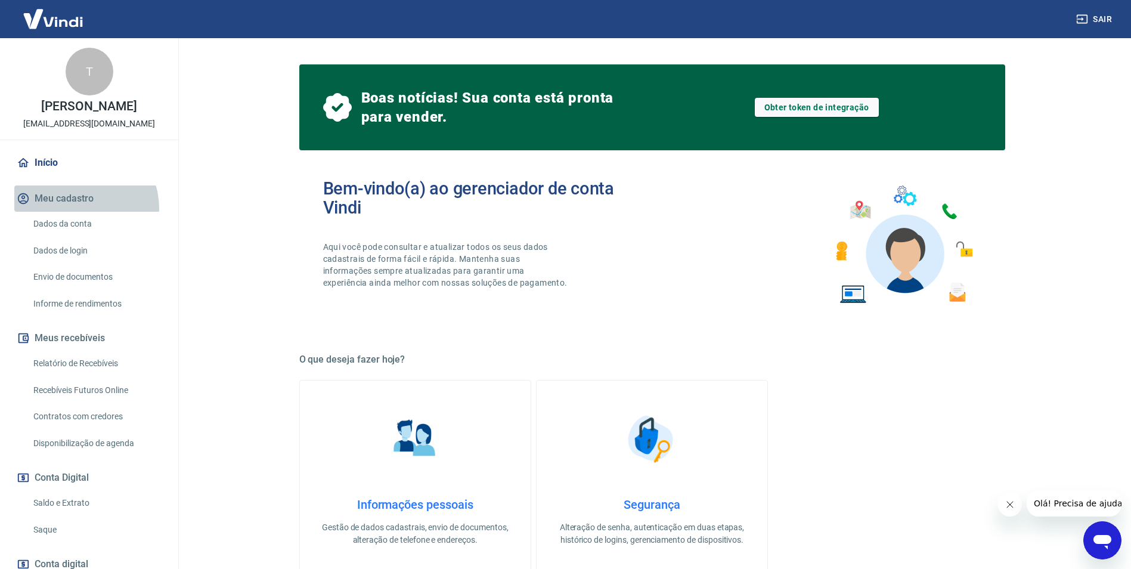
click at [81, 212] on button "Meu cadastro" at bounding box center [89, 198] width 150 height 26
click at [91, 235] on link "Dados da conta" at bounding box center [96, 224] width 135 height 24
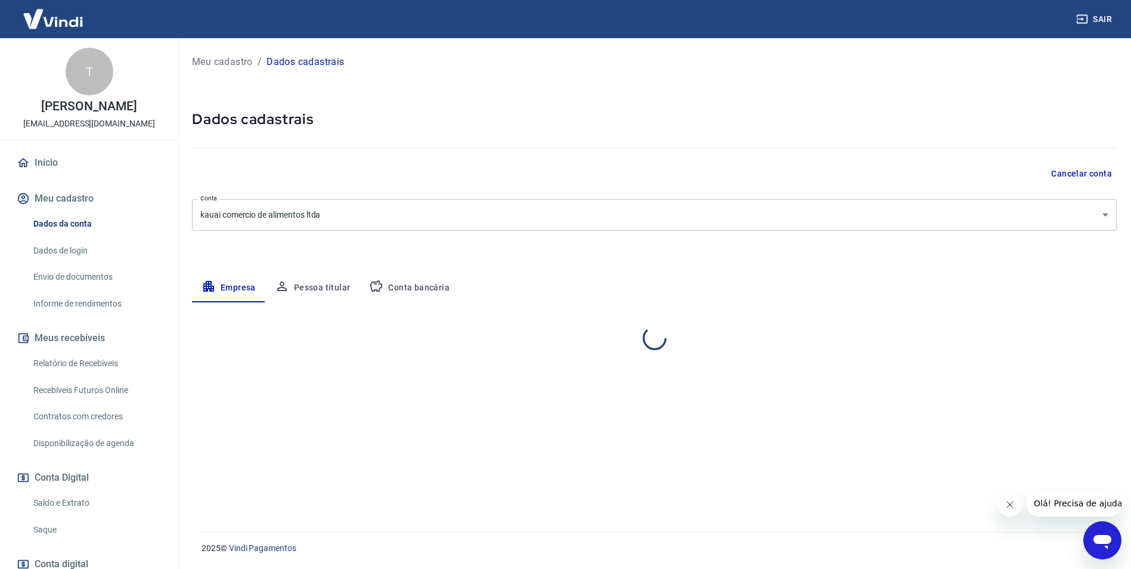
select select "MT"
select select "business"
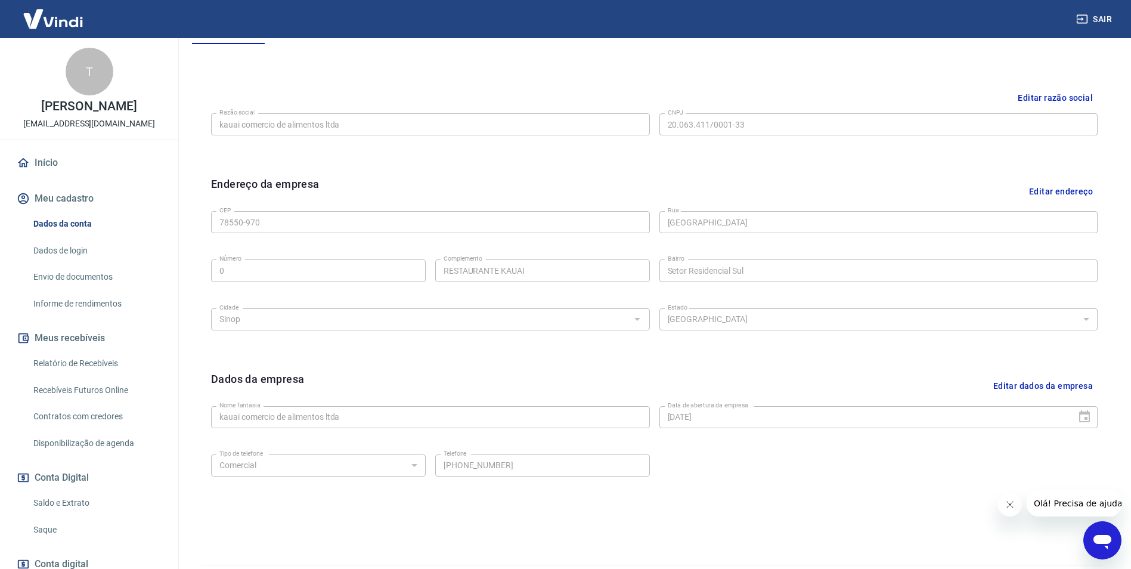
scroll to position [291, 0]
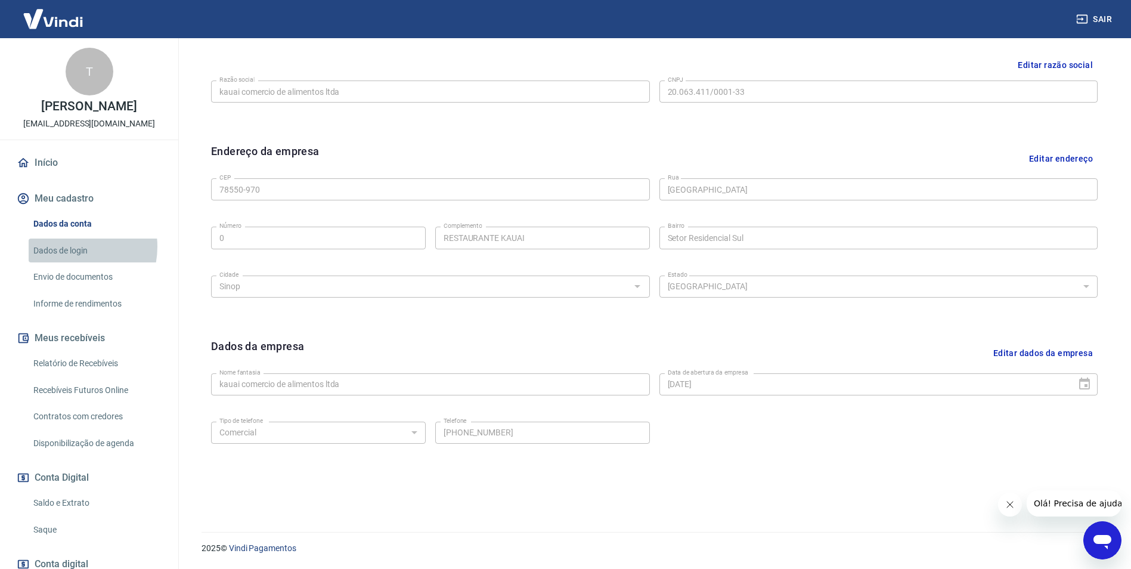
click at [67, 259] on link "Dados de login" at bounding box center [96, 250] width 135 height 24
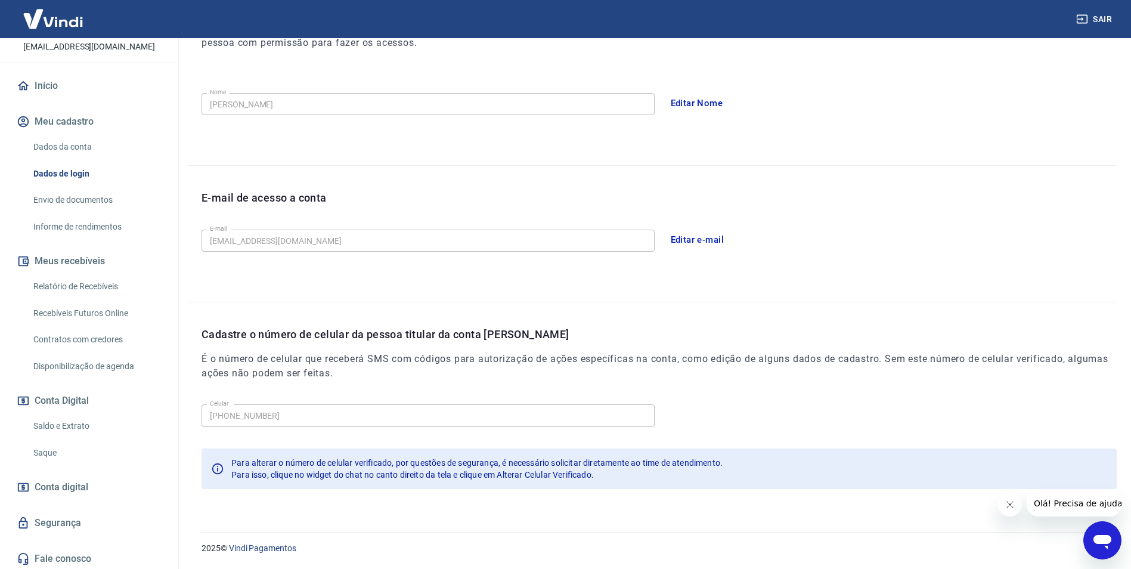
scroll to position [92, 0]
click at [98, 482] on link "Conta digital" at bounding box center [89, 484] width 150 height 26
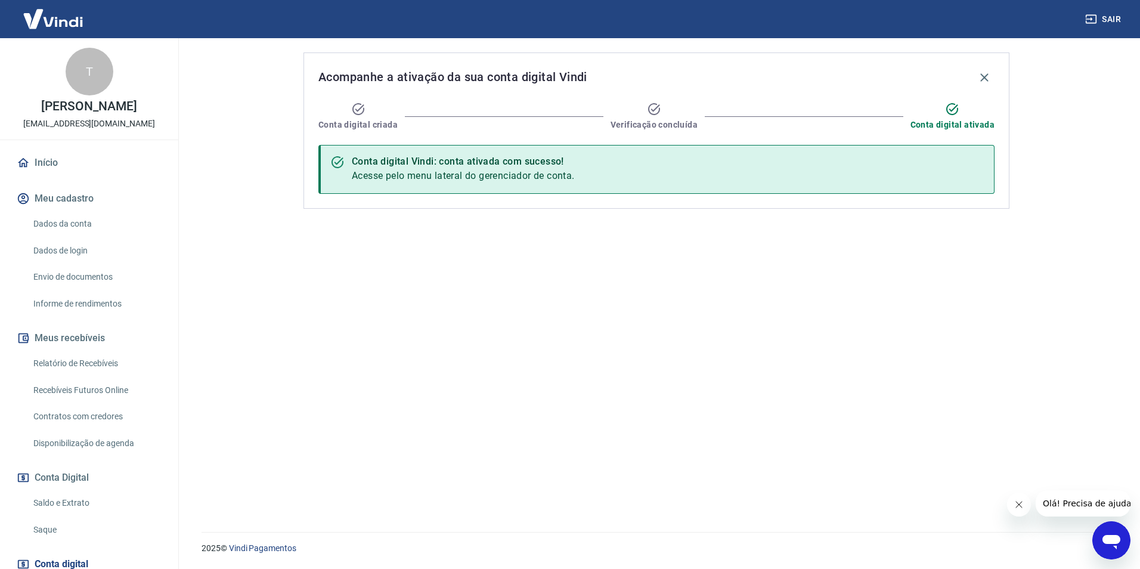
click at [65, 531] on link "Saque" at bounding box center [96, 529] width 135 height 24
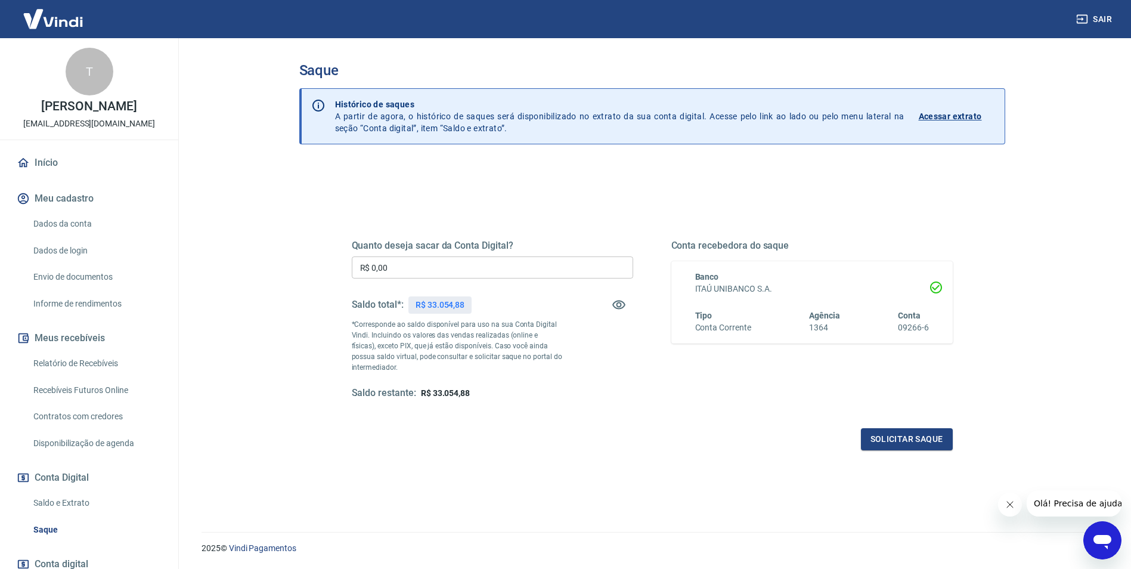
click at [54, 509] on link "Saldo e Extrato" at bounding box center [96, 503] width 135 height 24
